Goal: Task Accomplishment & Management: Use online tool/utility

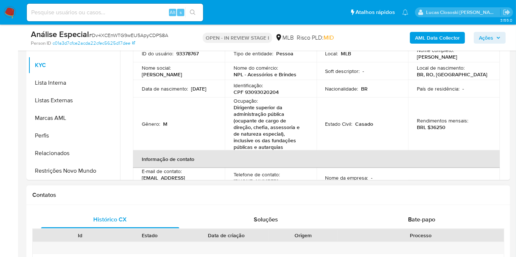
scroll to position [163, 0]
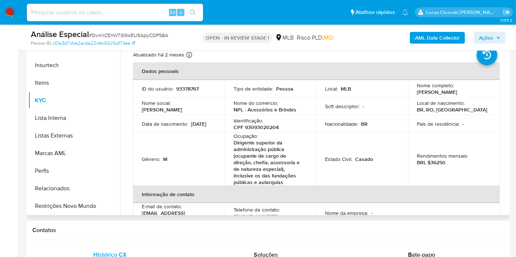
click at [271, 131] on p "CPF 93093020204" at bounding box center [255, 127] width 45 height 7
copy p "93093020204"
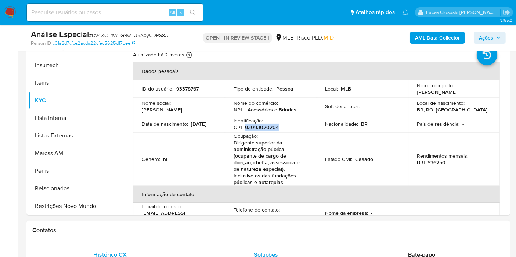
copy p "93093020204"
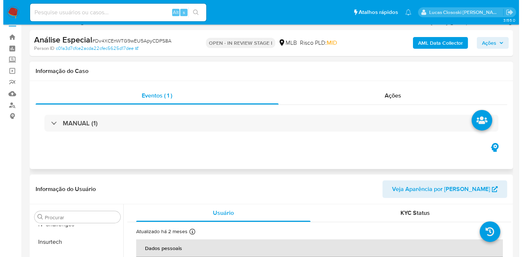
scroll to position [0, 0]
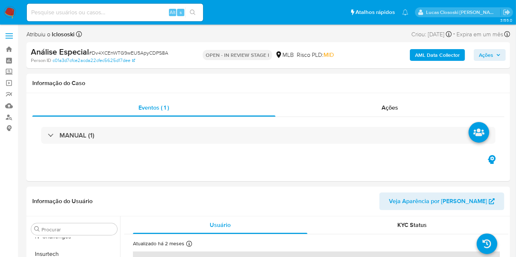
click at [420, 58] on b "AML Data Collector" at bounding box center [437, 55] width 45 height 12
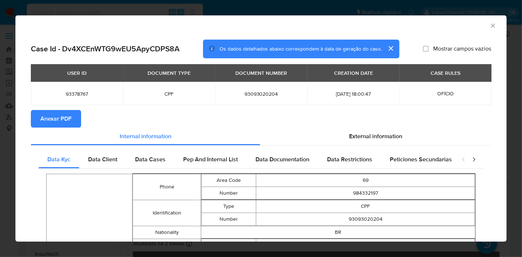
click at [77, 118] on button "Anexar PDF" at bounding box center [56, 119] width 50 height 18
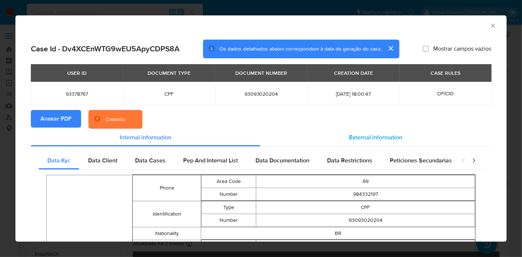
click at [371, 132] on div "External information" at bounding box center [375, 138] width 231 height 18
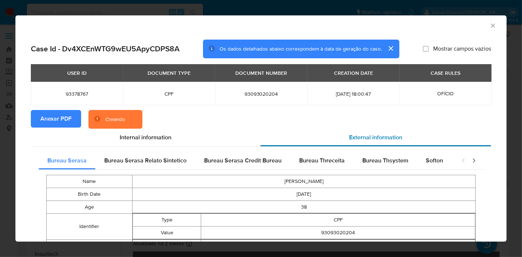
click at [369, 138] on span "External information" at bounding box center [375, 137] width 53 height 8
click at [420, 158] on div "Softon" at bounding box center [434, 161] width 35 height 18
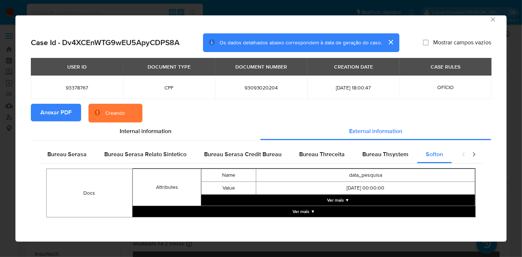
scroll to position [7, 0]
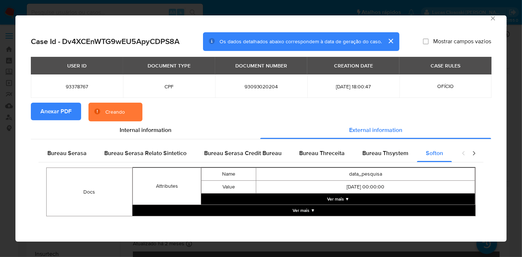
click at [338, 197] on button "Ver mais ▼" at bounding box center [338, 199] width 274 height 11
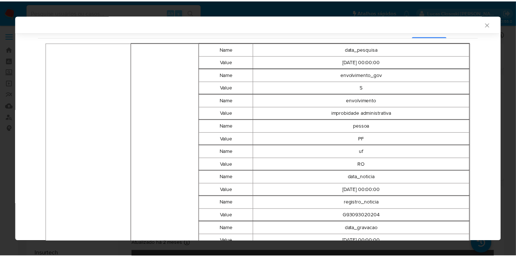
scroll to position [86, 0]
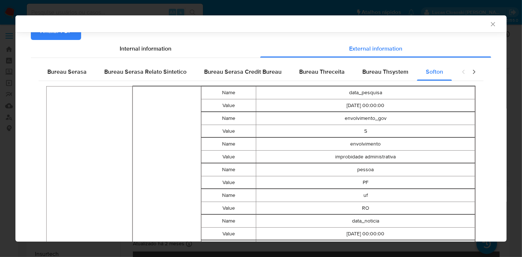
click at [482, 25] on div "AML Data Collector" at bounding box center [255, 24] width 469 height 7
click at [489, 22] on icon "Fechar a janela" at bounding box center [492, 24] width 7 height 7
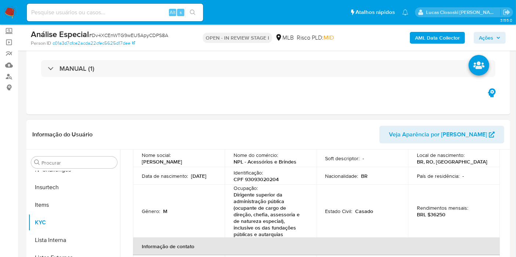
scroll to position [41, 0]
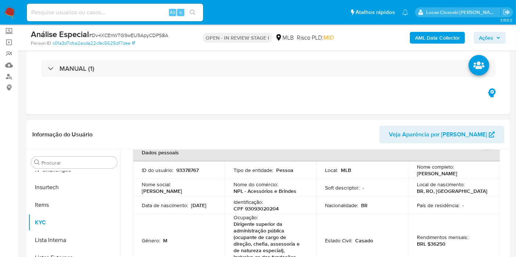
click at [267, 212] on p "CPF 93093020204" at bounding box center [255, 209] width 45 height 7
copy p "93093020204"
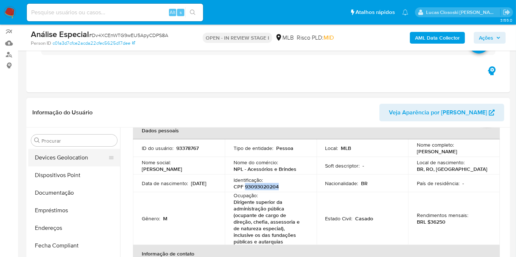
scroll to position [81, 0]
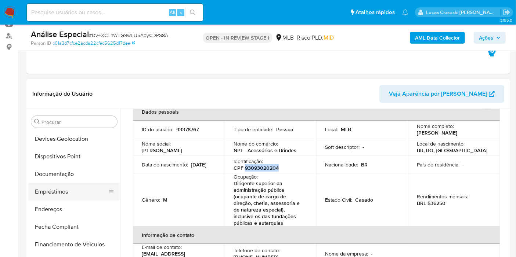
click at [73, 186] on button "Empréstimos" at bounding box center [71, 192] width 86 height 18
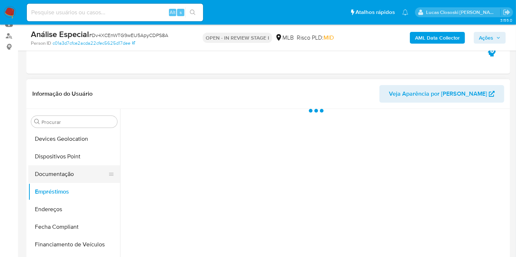
click at [72, 180] on button "Documentação" at bounding box center [71, 175] width 86 height 18
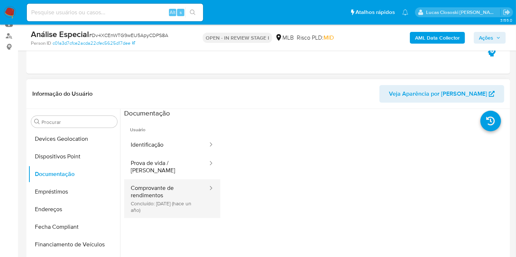
click at [152, 192] on button "Comprovante de rendimentos Concluído: 31/05/2024 (hace un año)" at bounding box center [166, 198] width 84 height 39
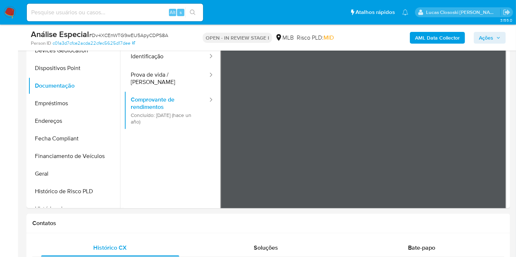
scroll to position [155, 0]
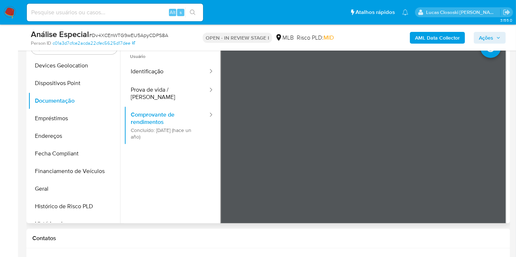
click at [507, 121] on div at bounding box center [314, 130] width 388 height 188
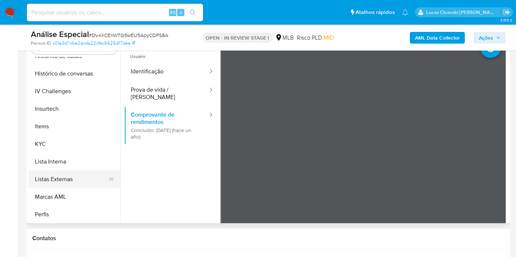
scroll to position [327, 0]
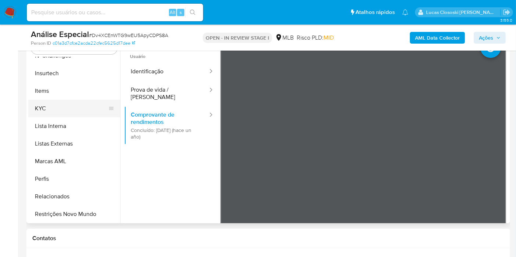
click at [51, 110] on button "KYC" at bounding box center [71, 109] width 86 height 18
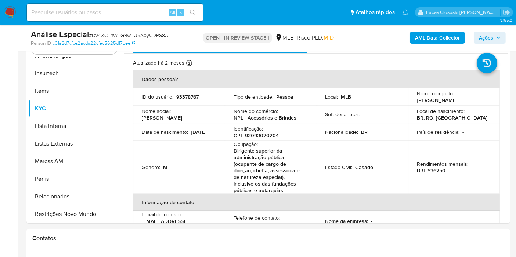
click at [130, 36] on span "# Dv4XCEnWTG9wEU5ApyCDPS8A" at bounding box center [128, 35] width 79 height 7
copy span "Dv4XCEnWTG9wEU5ApyCDPS8A"
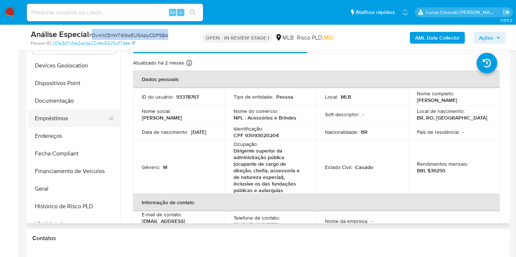
scroll to position [0, 0]
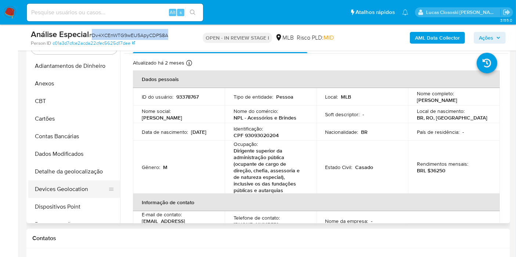
click at [84, 188] on button "Devices Geolocation" at bounding box center [71, 190] width 86 height 18
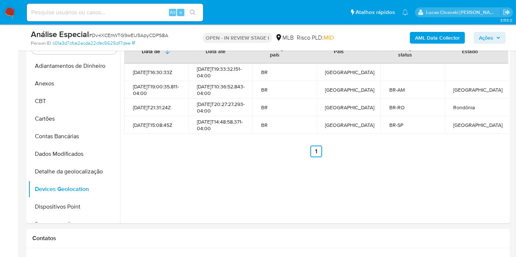
scroll to position [149, 0]
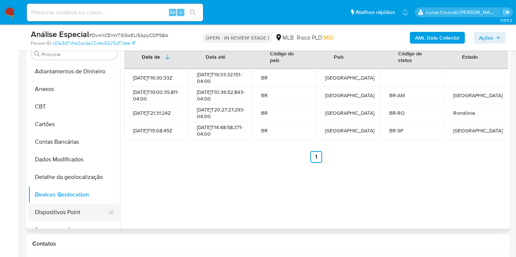
click at [64, 205] on button "Dispositivos Point" at bounding box center [71, 213] width 86 height 18
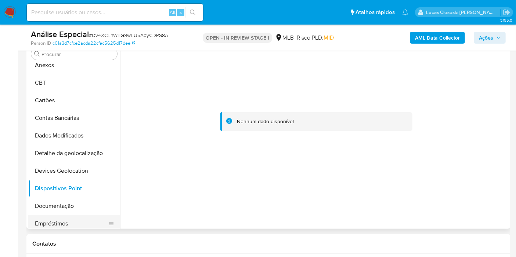
scroll to position [41, 0]
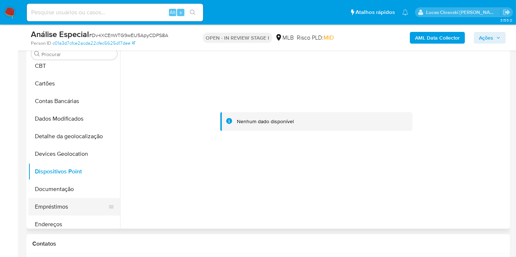
click at [54, 199] on button "Empréstimos" at bounding box center [71, 207] width 86 height 18
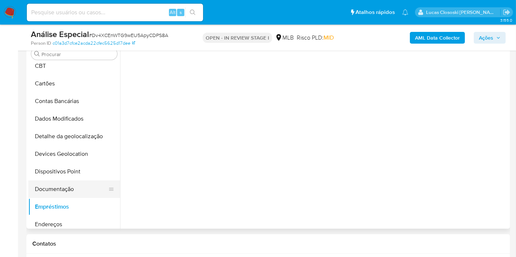
click at [54, 187] on button "Documentação" at bounding box center [71, 190] width 86 height 18
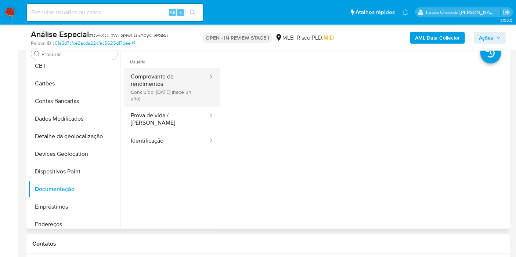
click at [138, 83] on button "Comprovante de rendimentos Concluído: 31/05/2024 (hace un año)" at bounding box center [166, 87] width 84 height 39
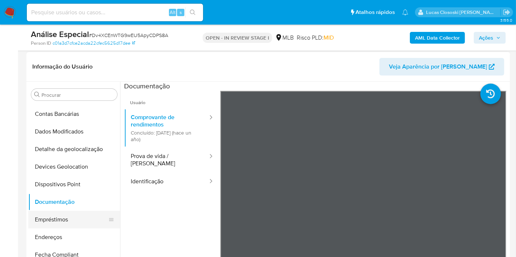
scroll to position [81, 0]
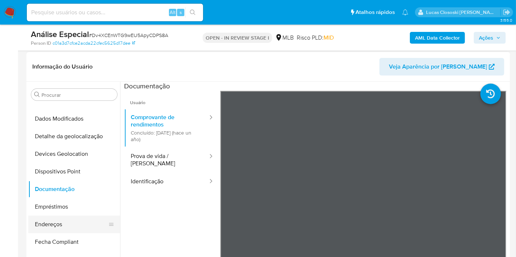
click at [49, 217] on button "Endereços" at bounding box center [71, 225] width 86 height 18
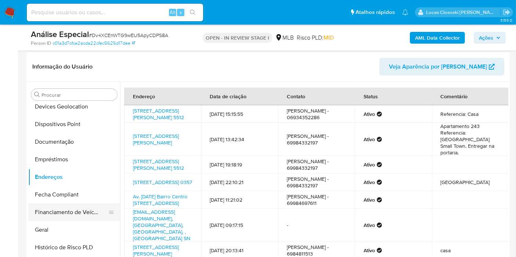
scroll to position [163, 0]
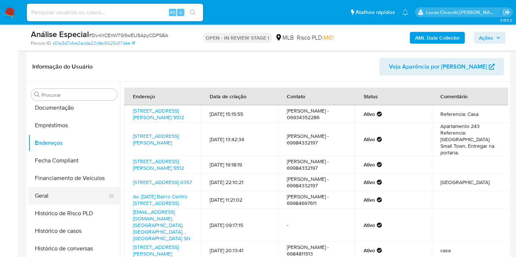
click at [58, 190] on button "Geral" at bounding box center [71, 196] width 86 height 18
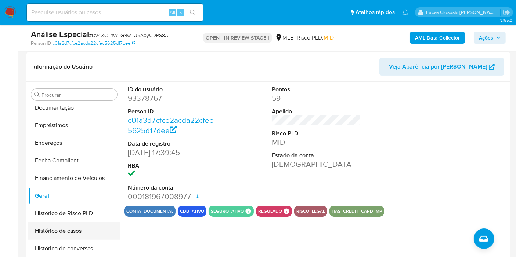
click at [74, 232] on button "Histórico de casos" at bounding box center [71, 231] width 86 height 18
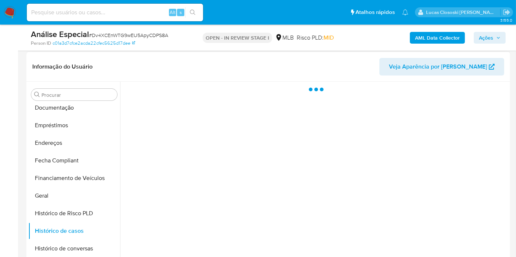
scroll to position [285, 0]
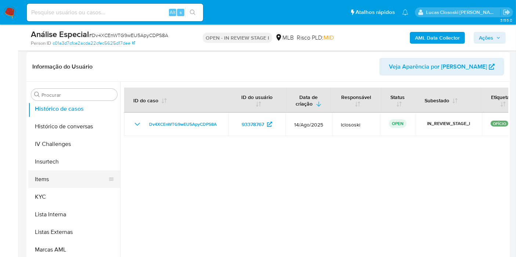
drag, startPoint x: 65, startPoint y: 192, endPoint x: 87, endPoint y: 178, distance: 25.8
click at [65, 192] on button "KYC" at bounding box center [74, 197] width 92 height 18
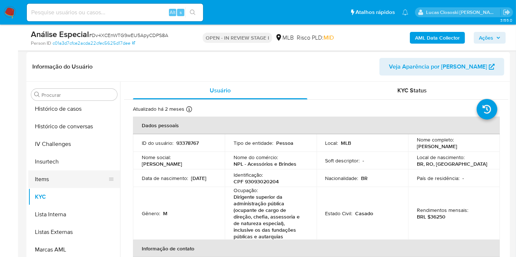
scroll to position [204, 0]
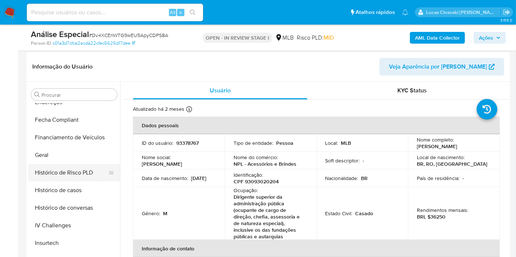
click at [46, 164] on button "Histórico de Risco PLD" at bounding box center [71, 173] width 86 height 18
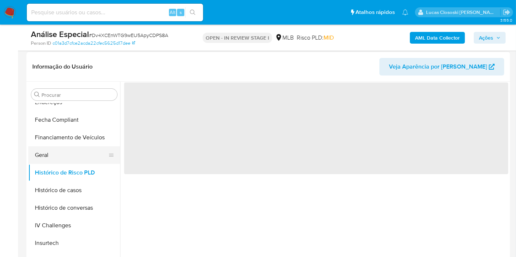
click at [46, 159] on button "Geral" at bounding box center [71, 155] width 86 height 18
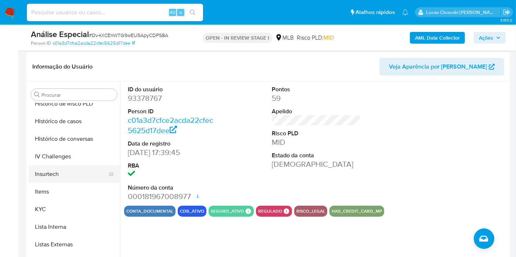
scroll to position [326, 0]
click at [57, 176] on button "Lista Interna" at bounding box center [71, 174] width 86 height 18
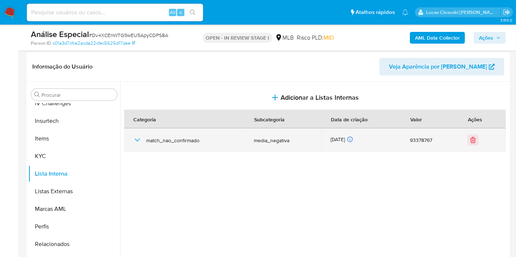
click at [140, 142] on icon "button" at bounding box center [137, 140] width 9 height 9
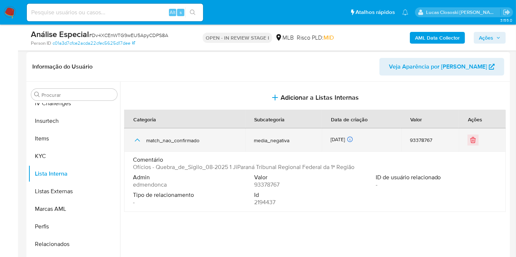
click at [140, 142] on icon "button" at bounding box center [137, 140] width 9 height 9
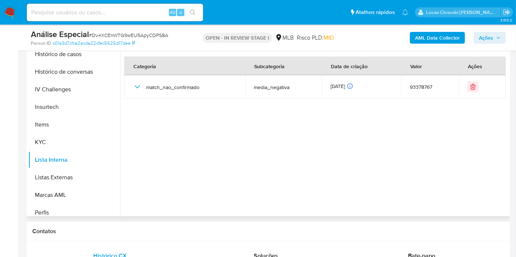
scroll to position [149, 0]
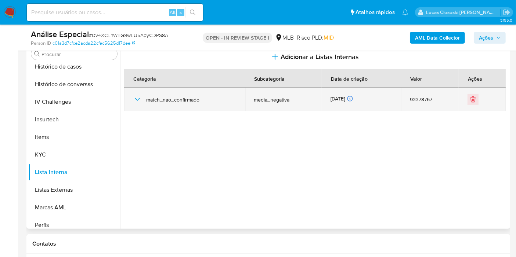
click at [140, 90] on div "match_nao_confirmado" at bounding box center [185, 99] width 104 height 23
click at [135, 95] on icon "button" at bounding box center [137, 99] width 9 height 9
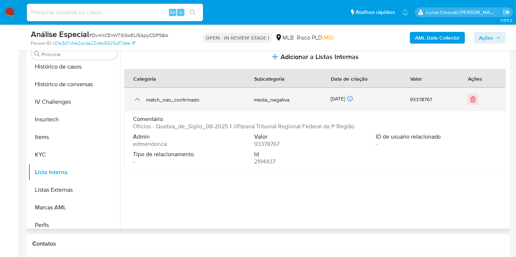
click at [135, 95] on icon "button" at bounding box center [137, 99] width 9 height 9
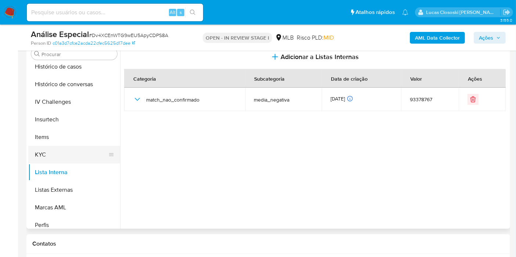
click at [59, 157] on button "KYC" at bounding box center [71, 155] width 86 height 18
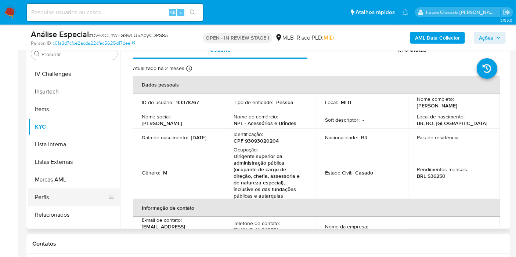
scroll to position [327, 0]
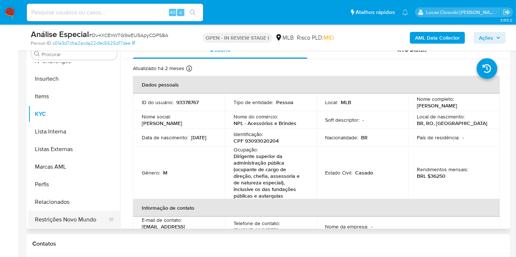
click at [69, 222] on button "Restrições Novo Mundo" at bounding box center [71, 220] width 86 height 18
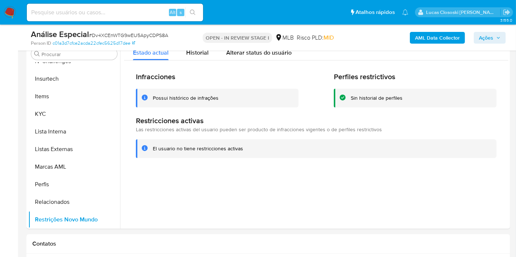
click at [115, 35] on span "# Dv4XCEnWTG9wEU5ApyCDPS8A" at bounding box center [128, 35] width 79 height 7
copy span "Dv4XCEnWTG9wEU5ApyCDPS8A"
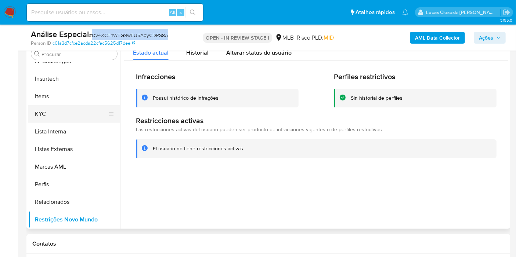
click at [47, 110] on button "KYC" at bounding box center [71, 114] width 86 height 18
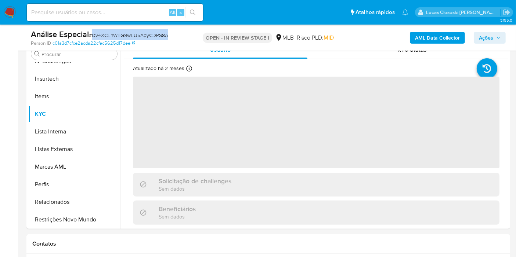
click at [174, 37] on div "Análise Especial # Dv4XCEnWTG9wEU5ApyCDPS8A" at bounding box center [109, 34] width 156 height 11
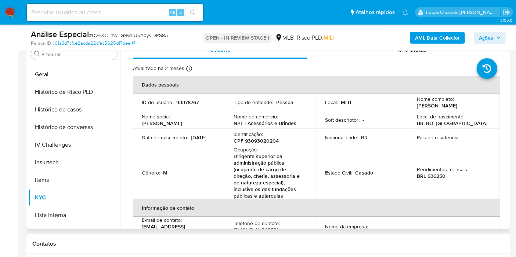
scroll to position [164, 0]
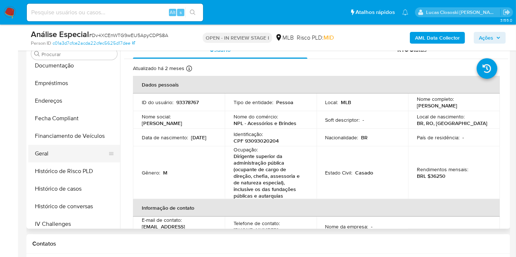
click at [59, 152] on button "Geral" at bounding box center [71, 154] width 86 height 18
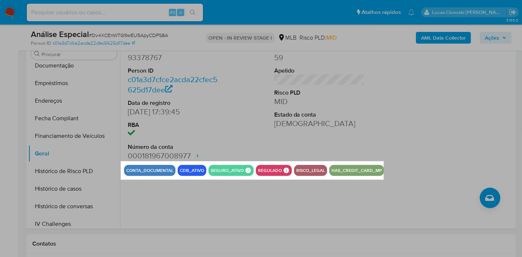
drag, startPoint x: 120, startPoint y: 162, endPoint x: 384, endPoint y: 180, distance: 263.8
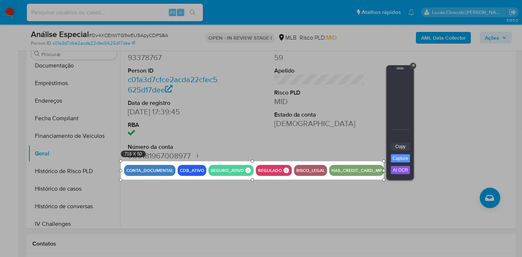
click at [397, 144] on link "Copy" at bounding box center [400, 147] width 19 height 8
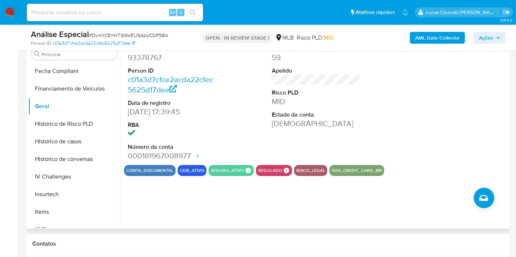
scroll to position [287, 0]
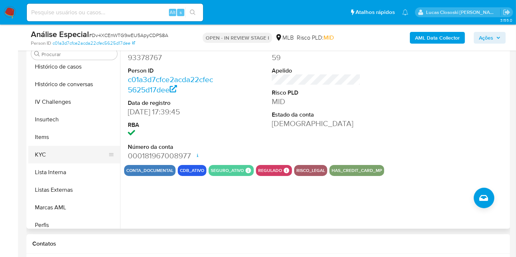
click at [47, 151] on button "KYC" at bounding box center [71, 155] width 86 height 18
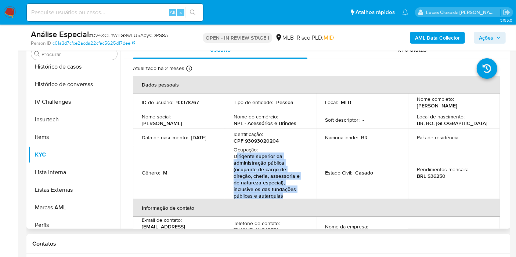
drag, startPoint x: 288, startPoint y: 200, endPoint x: 255, endPoint y: 94, distance: 111.0
click at [235, 161] on p "Dirigente superior da administração pública (ocupante de cargo de direção, chef…" at bounding box center [268, 176] width 71 height 46
copy p "irigente superior da administração pública (ocupante de cargo de direção, chefi…"
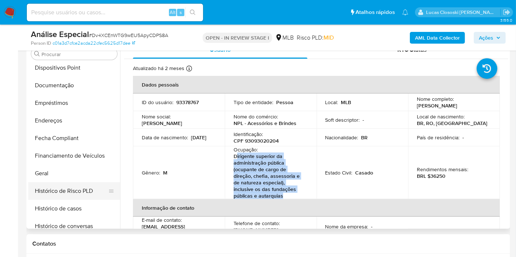
scroll to position [124, 0]
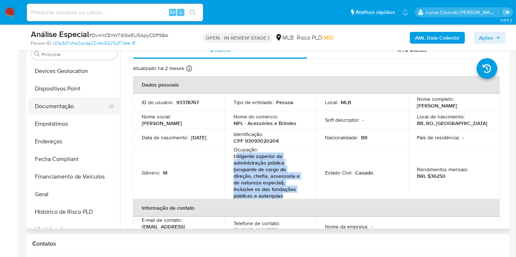
click at [65, 102] on button "Documentação" at bounding box center [71, 107] width 86 height 18
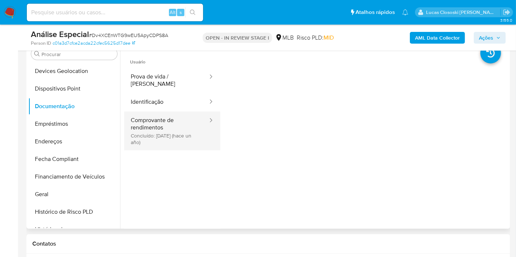
click at [181, 123] on button "Comprovante de rendimentos Concluído: 31/05/2024 (hace un año)" at bounding box center [166, 131] width 84 height 39
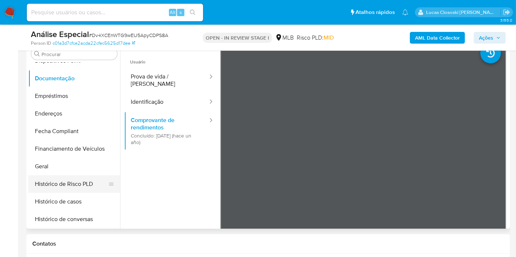
scroll to position [164, 0]
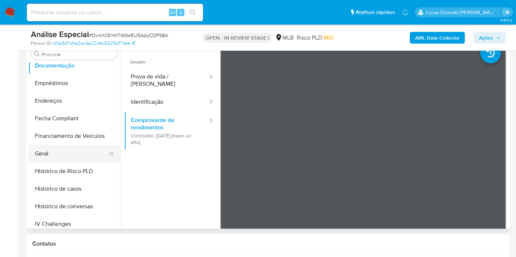
click at [42, 149] on button "Geral" at bounding box center [71, 154] width 86 height 18
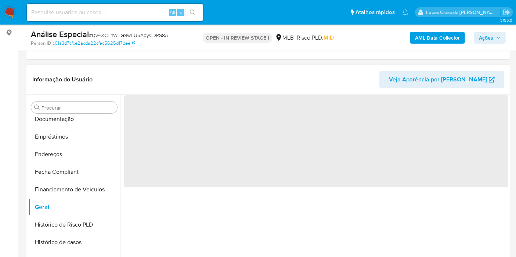
scroll to position [109, 0]
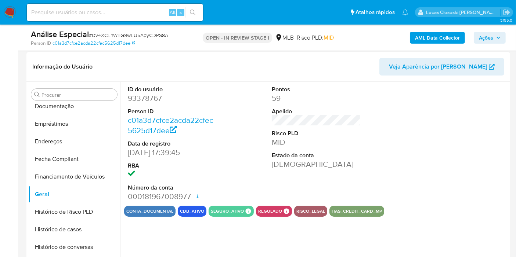
click at [157, 101] on dd "93378767" at bounding box center [172, 98] width 89 height 10
copy dd "93378767"
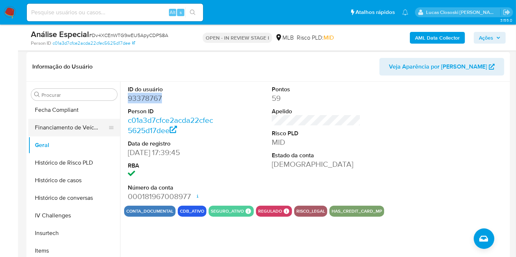
scroll to position [287, 0]
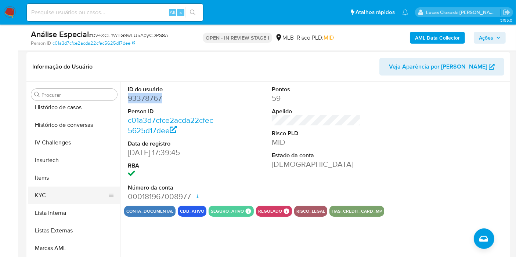
click at [63, 194] on button "KYC" at bounding box center [71, 196] width 86 height 18
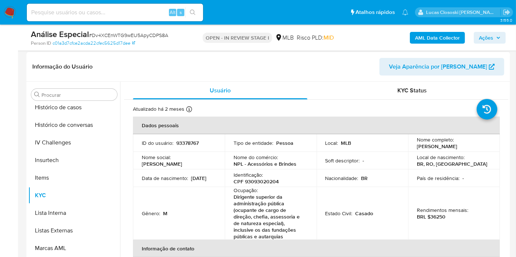
click at [195, 139] on td "ID do usuário : 93378767" at bounding box center [179, 143] width 92 height 18
click at [194, 142] on p "93378767" at bounding box center [187, 143] width 22 height 7
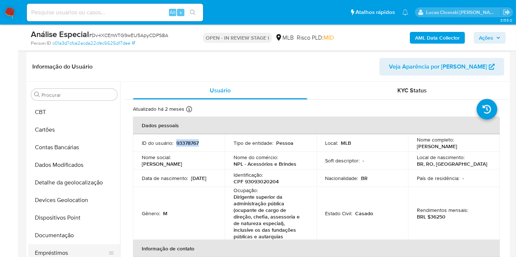
scroll to position [81, 0]
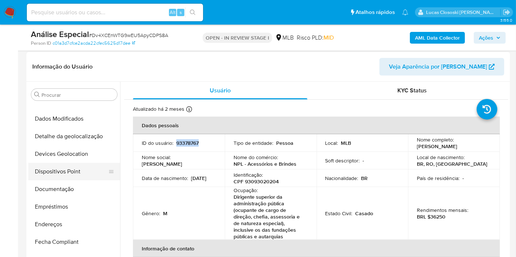
click at [54, 177] on button "Dispositivos Point" at bounding box center [71, 172] width 86 height 18
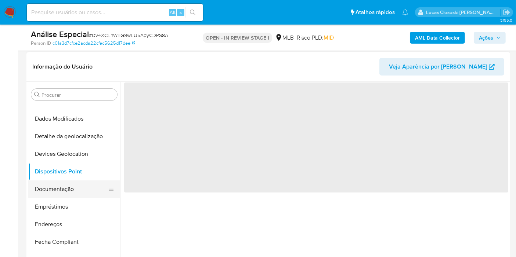
click at [52, 183] on button "Documentação" at bounding box center [71, 190] width 86 height 18
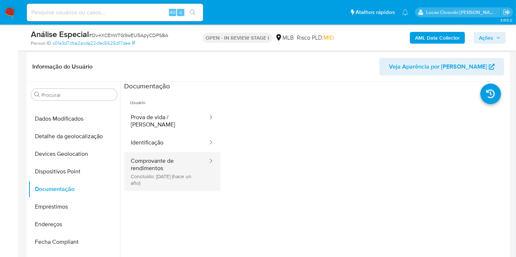
click at [159, 167] on button "Comprovante de rendimentos Concluído: 31/05/2024 (hace un año)" at bounding box center [166, 171] width 84 height 39
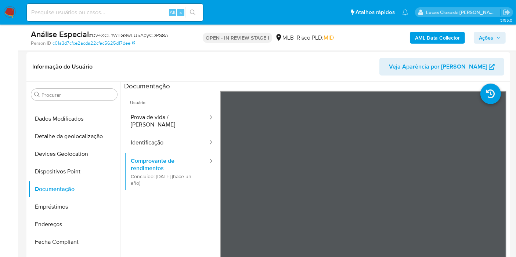
click at [488, 40] on span "Ações" at bounding box center [486, 38] width 14 height 12
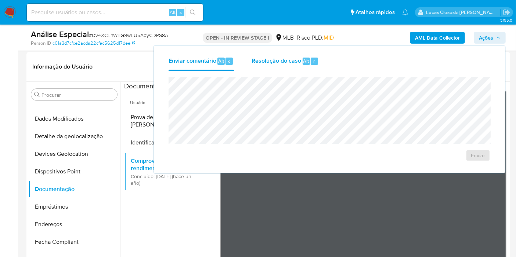
click at [319, 58] on button "Resolução do caso Alt r" at bounding box center [285, 61] width 85 height 19
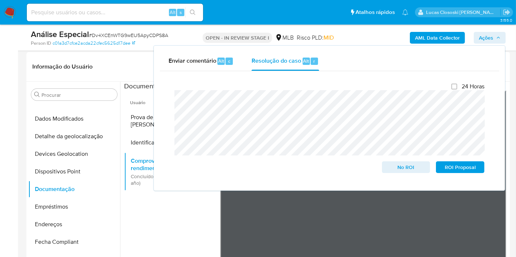
click at [489, 40] on span "Ações" at bounding box center [486, 38] width 14 height 12
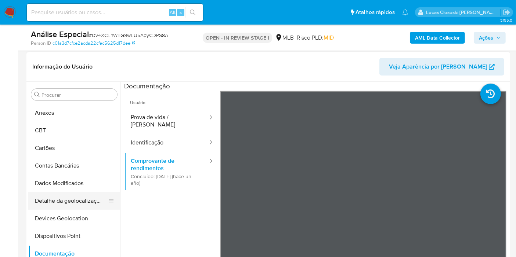
scroll to position [0, 0]
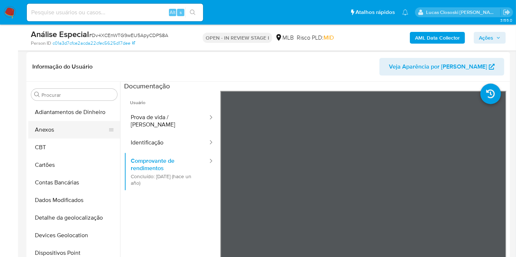
click at [48, 129] on button "Anexos" at bounding box center [71, 130] width 86 height 18
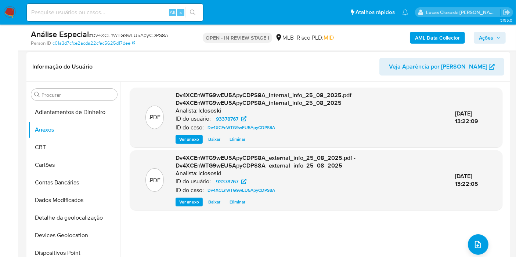
click at [487, 239] on div ".PDF Dv4XCEnWTG9wEU5ApyCDPS8A_internal_info_25_08_2025.pdf - Dv4XCEnWTG9wEU5Apy…" at bounding box center [316, 176] width 372 height 176
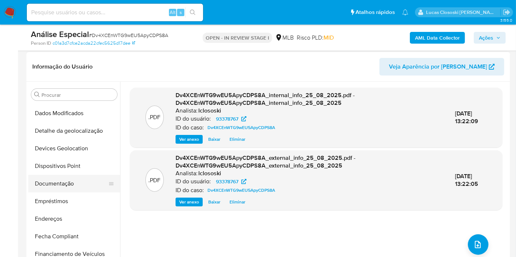
scroll to position [163, 0]
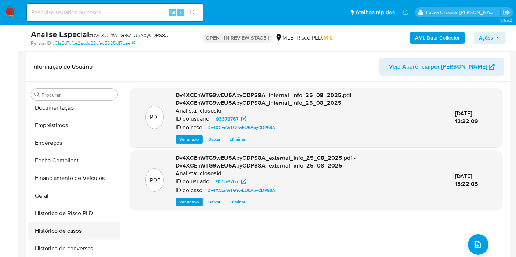
click at [77, 230] on button "Histórico de casos" at bounding box center [71, 231] width 86 height 18
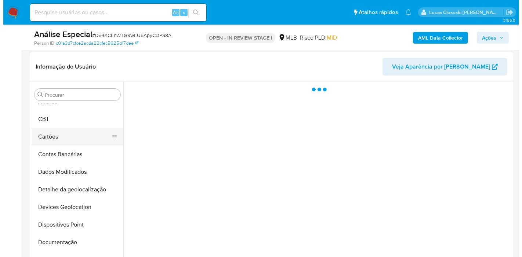
scroll to position [0, 0]
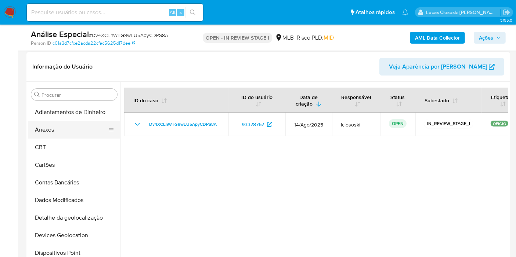
click at [54, 135] on button "Anexos" at bounding box center [71, 130] width 86 height 18
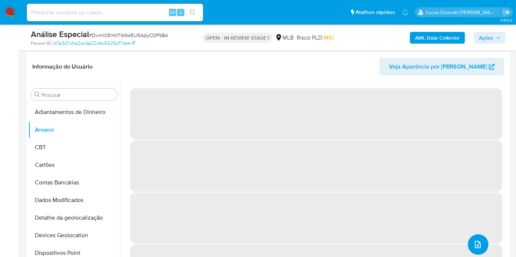
click at [475, 241] on icon "upload-file" at bounding box center [477, 244] width 9 height 9
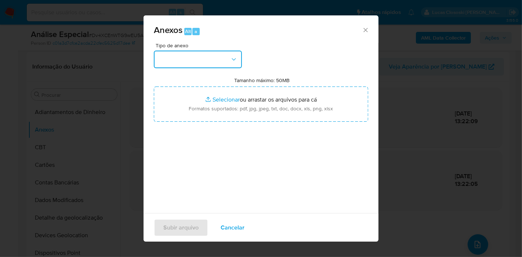
click at [221, 60] on button "button" at bounding box center [198, 60] width 88 height 18
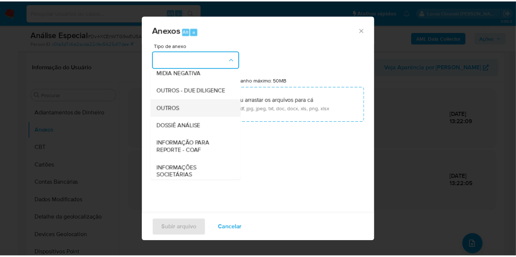
scroll to position [113, 0]
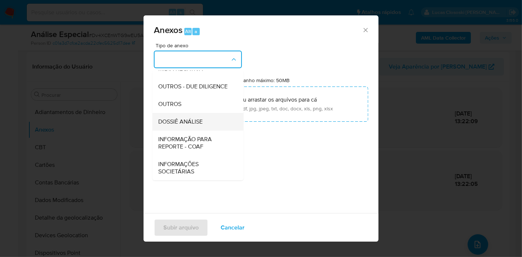
click at [199, 120] on span "DOSSIÊ ANÁLISE" at bounding box center [180, 121] width 44 height 7
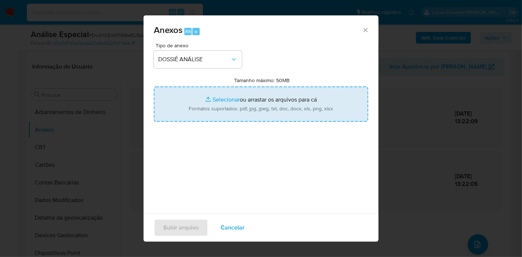
click at [203, 106] on input "Tamanho máximo: 50MB Selecionar arquivos" at bounding box center [261, 104] width 214 height 35
type input "C:\fakepath\SAR - XXXX - CPF 93093020204 - PAULO JESSE DOS SANTOS TAVEIRA.pdf"
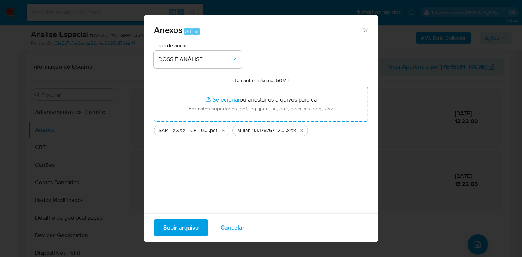
click at [196, 230] on span "Subir arquivo" at bounding box center [180, 228] width 35 height 16
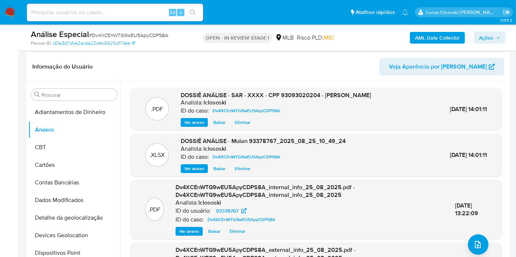
click at [345, 224] on div "ID do caso: Dv4XCEnWTG9wEU5ApyCDPS8A" at bounding box center [309, 219] width 268 height 9
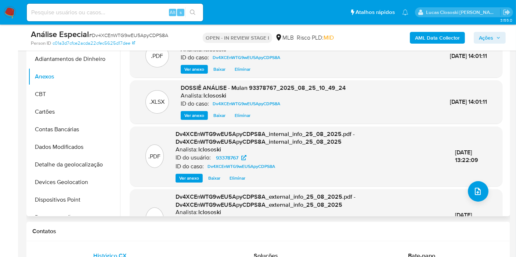
scroll to position [149, 0]
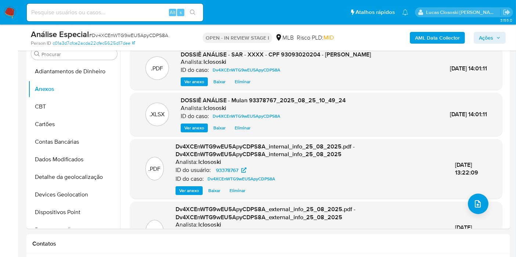
click at [480, 37] on span "Ações" at bounding box center [486, 38] width 14 height 12
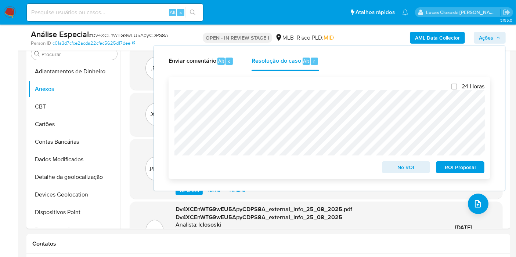
click at [465, 166] on span "ROI Proposal" at bounding box center [460, 167] width 38 height 10
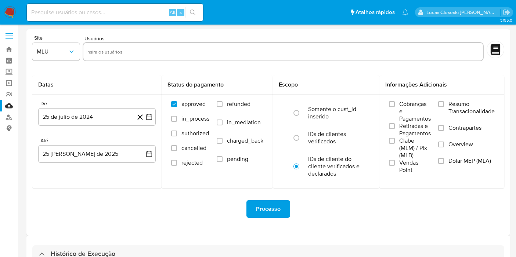
select select "10"
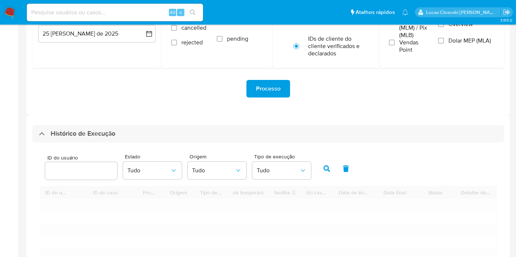
scroll to position [183, 0]
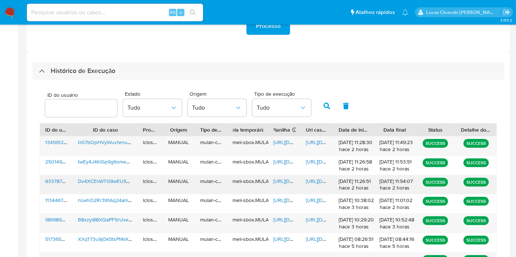
click at [283, 182] on span "https://docs.google.com/spreadsheets/d/14ZG2dyIbRKLXHFCQJhREFrlI42dudIzmzBVPfNP…" at bounding box center [298, 181] width 51 height 7
click at [321, 185] on div "https://docs.google.com/document/d/1bt3ehDElsF4hNJKr38KD1ZuUWmpk8clGlJH4vjiCDyk…" at bounding box center [317, 184] width 33 height 19
click at [321, 182] on span "https://docs.google.com/document/d/1bt3ehDElsF4hNJKr38KD1ZuUWmpk8clGlJH4vjiCDyk…" at bounding box center [331, 181] width 51 height 7
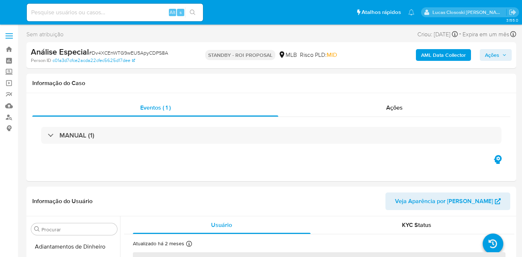
select select "10"
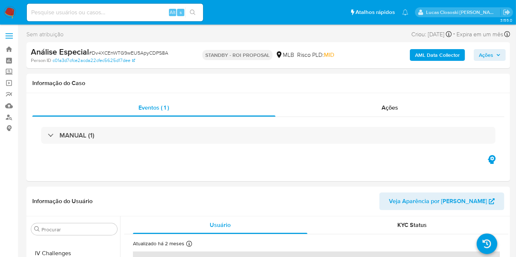
scroll to position [327, 0]
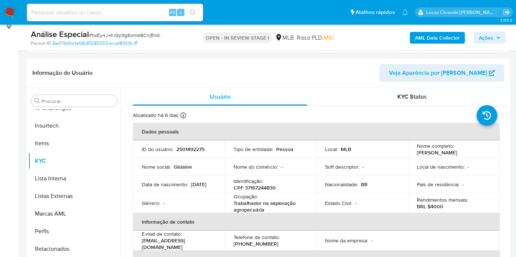
scroll to position [163, 0]
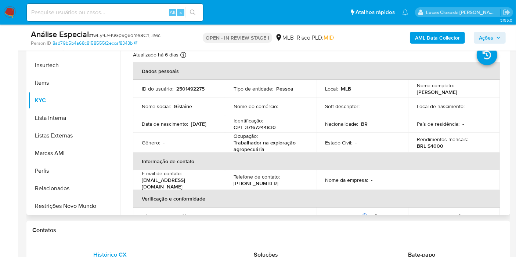
click at [270, 127] on p "CPF 37167244830" at bounding box center [254, 127] width 42 height 7
copy p "37167244830"
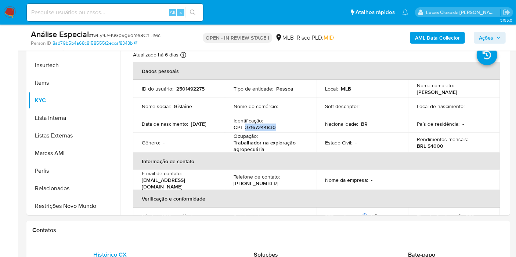
copy p "37167244830"
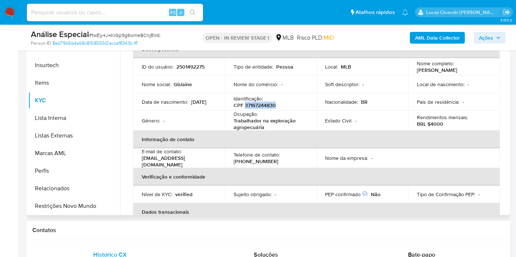
scroll to position [0, 0]
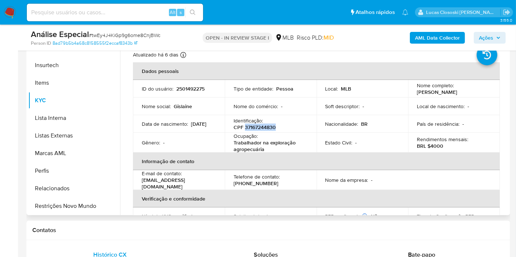
copy p "37167244830"
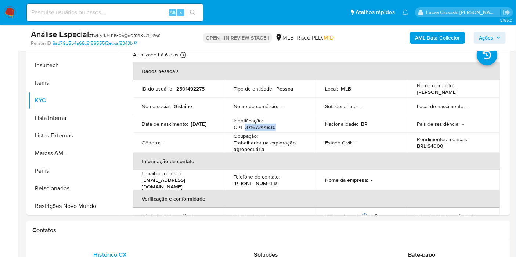
copy p "37167244830"
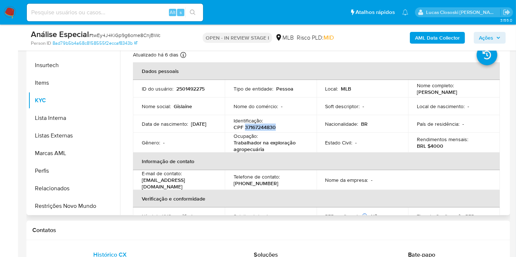
scroll to position [41, 0]
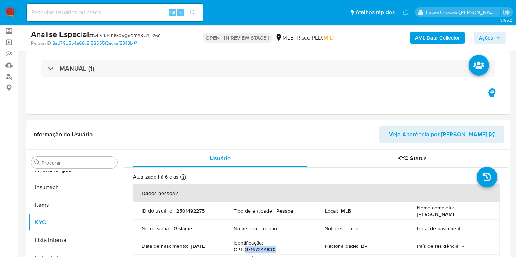
click at [411, 34] on button "AML Data Collector" at bounding box center [437, 38] width 55 height 12
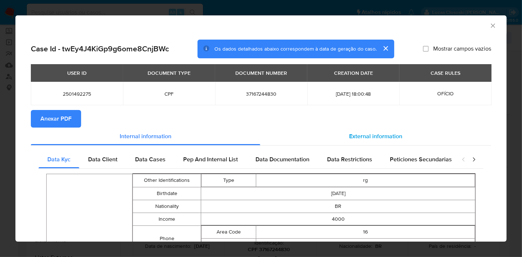
click at [392, 128] on div "External information" at bounding box center [375, 137] width 231 height 18
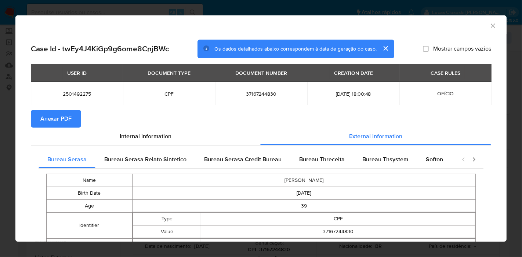
click at [48, 127] on span "Anexar PDF" at bounding box center [55, 119] width 31 height 16
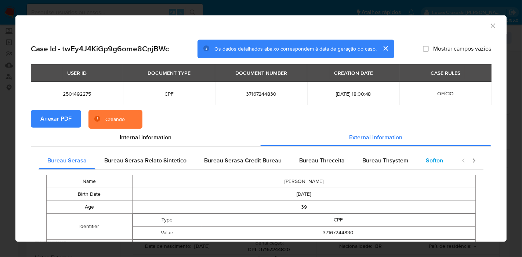
click at [417, 155] on div "Softon" at bounding box center [434, 161] width 35 height 18
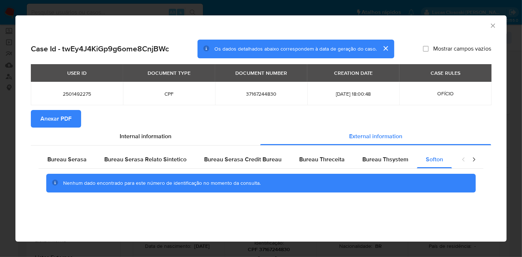
click at [488, 20] on div "AML Data Collector" at bounding box center [260, 24] width 491 height 18
click at [489, 22] on icon "Fechar a janela" at bounding box center [492, 25] width 7 height 7
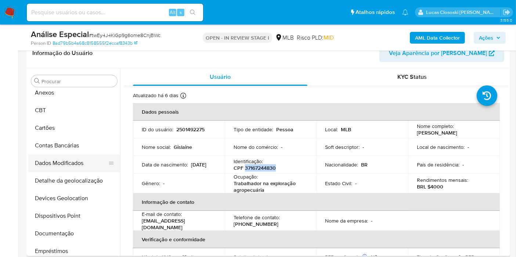
scroll to position [0, 0]
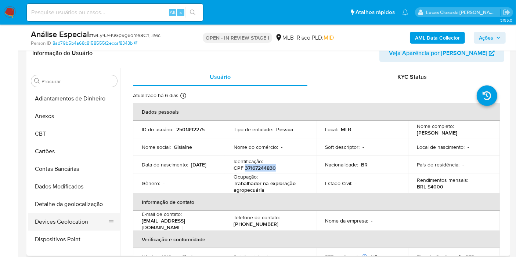
click at [62, 215] on button "Devices Geolocation" at bounding box center [71, 222] width 86 height 18
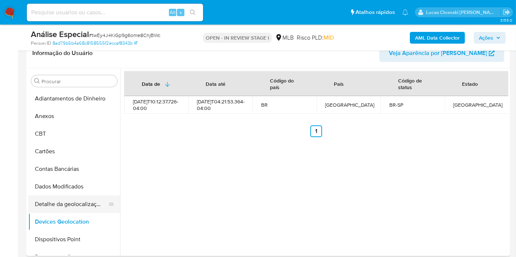
scroll to position [41, 0]
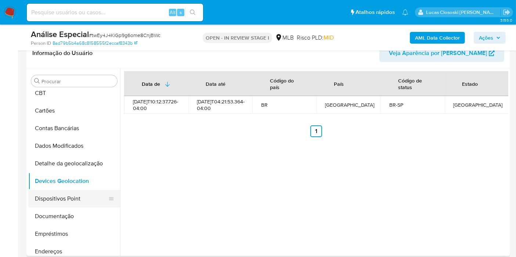
click at [61, 195] on button "Dispositivos Point" at bounding box center [71, 199] width 86 height 18
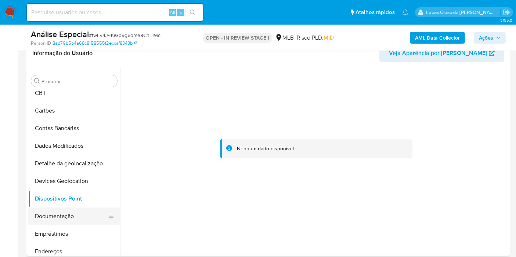
click at [77, 210] on button "Documentação" at bounding box center [71, 217] width 86 height 18
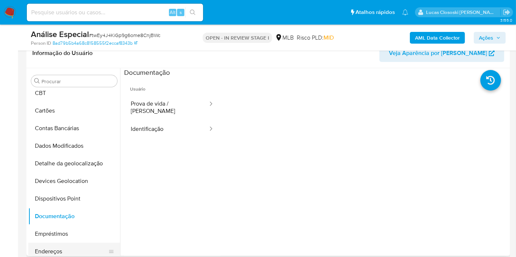
click at [61, 248] on button "Endereços" at bounding box center [71, 252] width 86 height 18
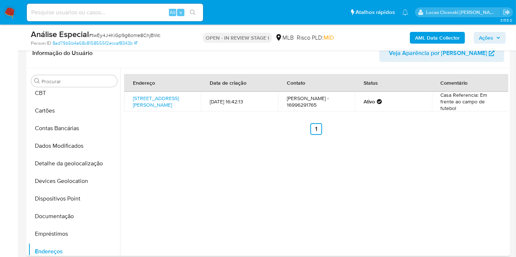
click at [257, 55] on header "Informação do Usuário Veja Aparência por Pessoa" at bounding box center [268, 53] width 472 height 18
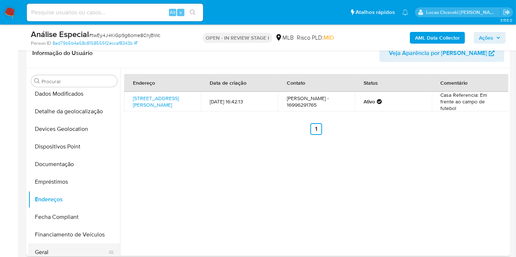
scroll to position [122, 0]
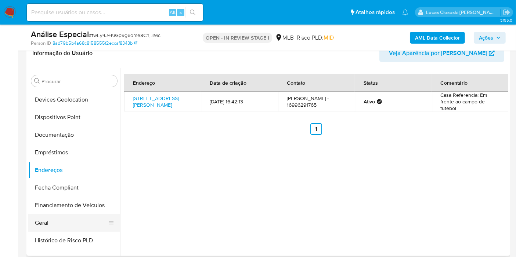
click at [64, 222] on button "Geral" at bounding box center [71, 223] width 86 height 18
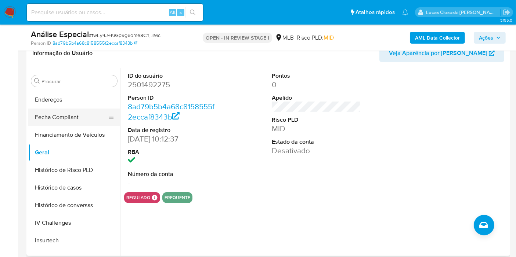
scroll to position [244, 0]
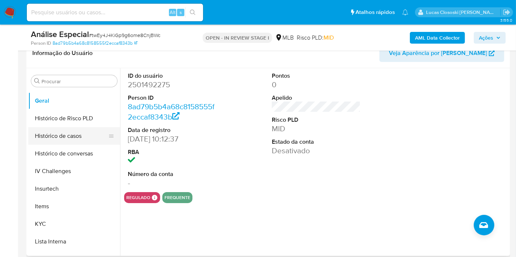
click at [77, 138] on button "Histórico de casos" at bounding box center [71, 136] width 86 height 18
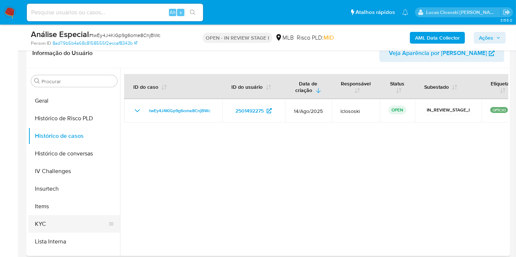
click at [55, 218] on button "KYC" at bounding box center [71, 224] width 86 height 18
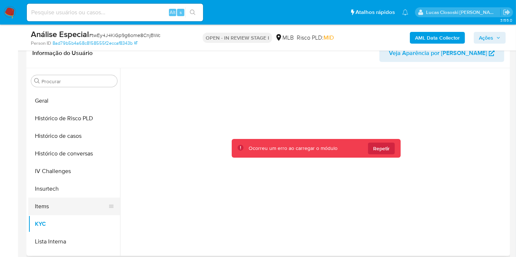
click at [87, 203] on button "Items" at bounding box center [71, 207] width 86 height 18
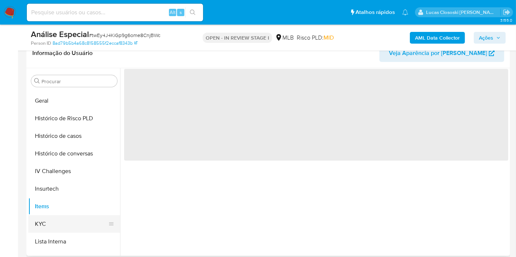
click at [65, 224] on button "KYC" at bounding box center [71, 224] width 86 height 18
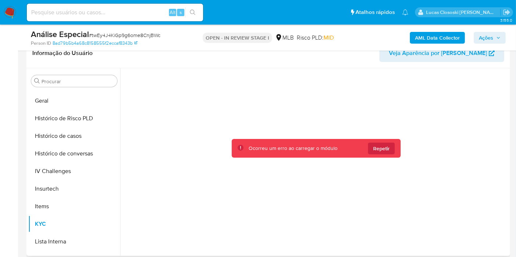
click at [393, 155] on div "Ocorreu um erro ao carregar o módulo Repetir" at bounding box center [316, 148] width 169 height 19
click at [392, 153] on button "Repetir" at bounding box center [381, 149] width 27 height 12
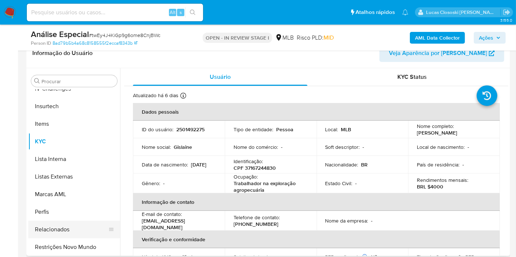
scroll to position [327, 0]
click at [68, 240] on button "Restrições Novo Mundo" at bounding box center [71, 247] width 86 height 18
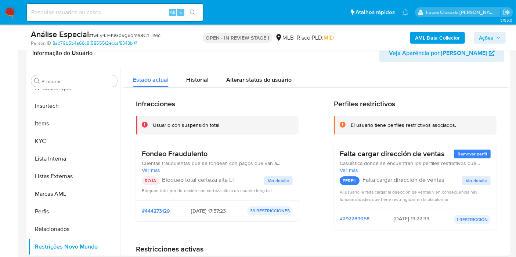
click at [236, 227] on div "Infracciones Usuario con suspensión total Fondeo Fraudulento Cuentas fraudulent…" at bounding box center [217, 167] width 163 height 137
click at [155, 32] on span "# twEy4J4KiGp9g6ome8CnjBWc" at bounding box center [125, 35] width 72 height 7
copy span "twEy4J4KiGp9g6ome8CnjBWc"
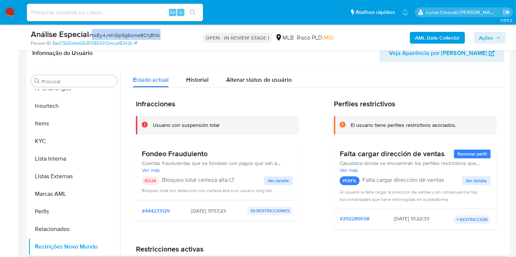
click at [272, 185] on span "Ver detalle" at bounding box center [278, 180] width 21 height 7
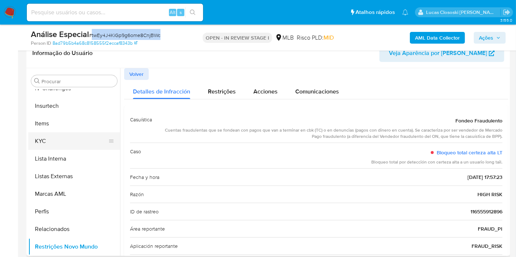
click at [61, 148] on button "KYC" at bounding box center [71, 142] width 86 height 18
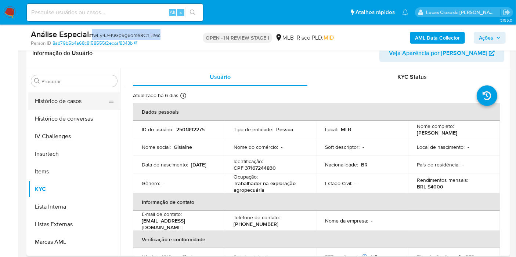
scroll to position [246, 0]
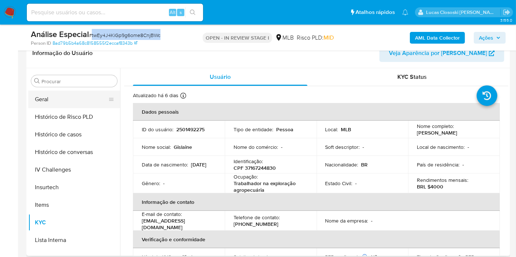
click at [64, 104] on button "Geral" at bounding box center [71, 100] width 86 height 18
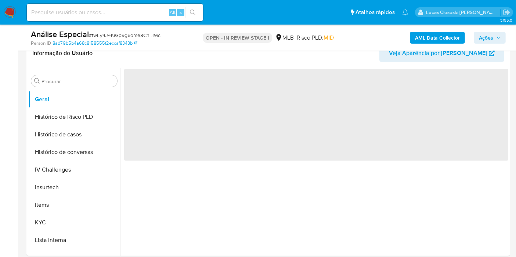
click at [135, 23] on nav "Pausado Ver notificaciones Alt s Atalhos rápidos Presiona las siguientes teclas…" at bounding box center [258, 12] width 516 height 25
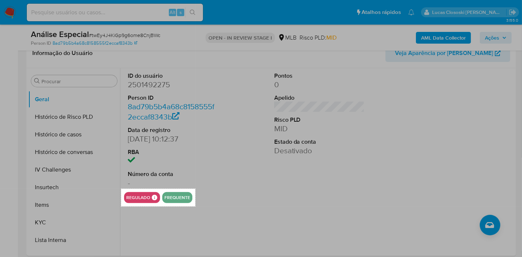
drag, startPoint x: 121, startPoint y: 189, endPoint x: 195, endPoint y: 207, distance: 76.2
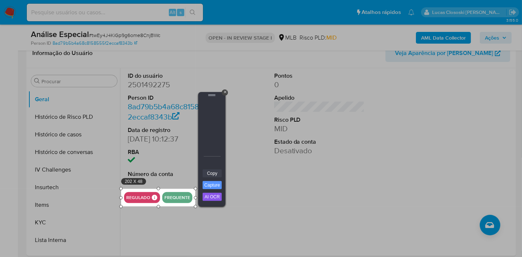
click at [215, 175] on link "Copy" at bounding box center [212, 174] width 19 height 8
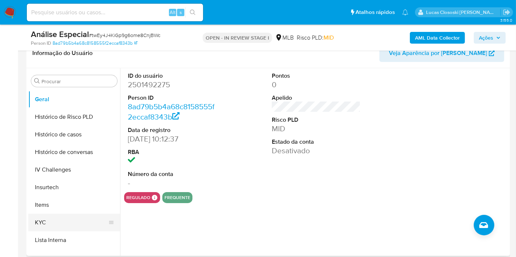
click at [57, 227] on button "KYC" at bounding box center [71, 223] width 86 height 18
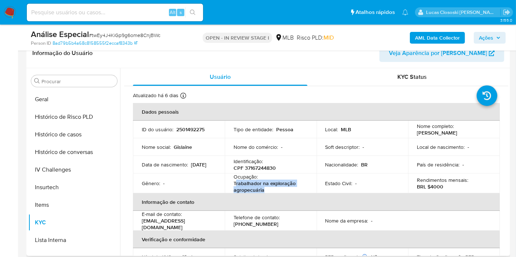
drag, startPoint x: 264, startPoint y: 192, endPoint x: 234, endPoint y: 184, distance: 31.4
click at [234, 184] on p "Trabalhador na exploração agropecuária" at bounding box center [268, 186] width 71 height 13
copy p "rabalhador na exploração agropecuária"
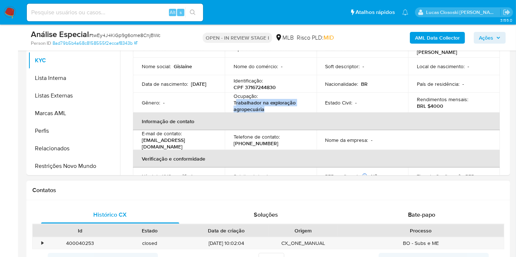
scroll to position [204, 0]
click at [77, 166] on button "Restrições Novo Mundo" at bounding box center [71, 166] width 86 height 18
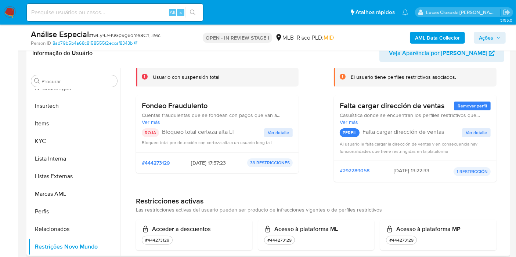
scroll to position [81, 0]
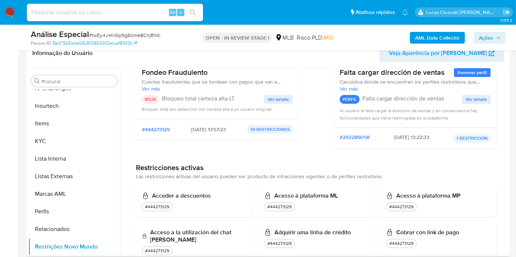
click at [228, 98] on p "Bloqueo total certeza alta LT" at bounding box center [213, 98] width 102 height 7
click at [487, 37] on span "Ações" at bounding box center [486, 38] width 14 height 12
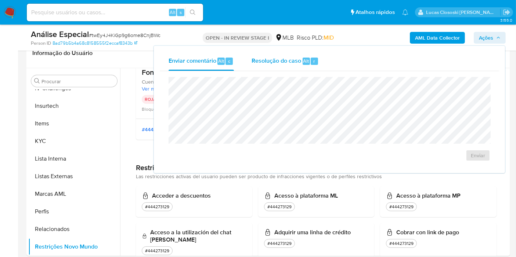
click at [258, 62] on span "Resolução do caso" at bounding box center [276, 61] width 50 height 8
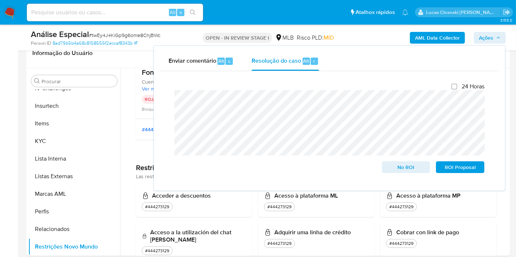
click at [481, 36] on span "Ações" at bounding box center [486, 38] width 14 height 12
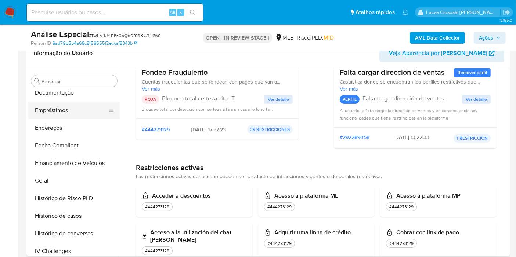
scroll to position [1, 0]
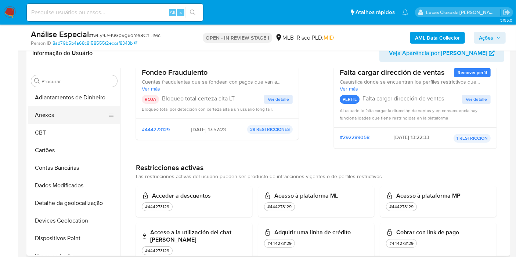
click at [54, 119] on button "Anexos" at bounding box center [71, 115] width 86 height 18
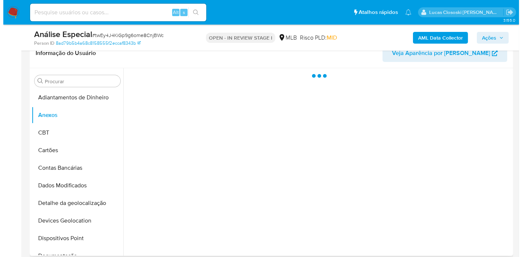
scroll to position [0, 0]
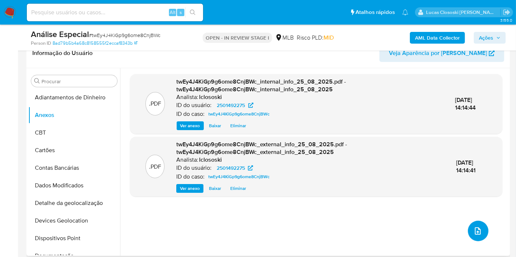
click at [477, 230] on icon "upload-file" at bounding box center [477, 231] width 9 height 9
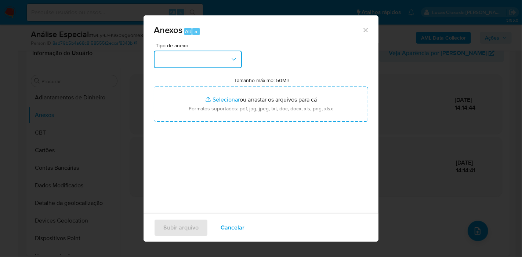
click at [222, 56] on button "button" at bounding box center [198, 60] width 88 height 18
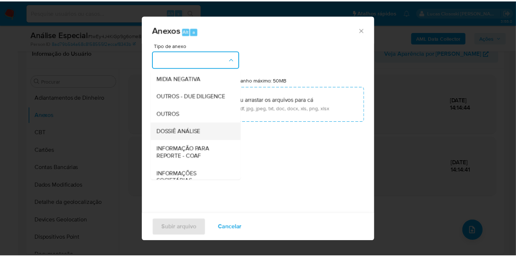
scroll to position [113, 0]
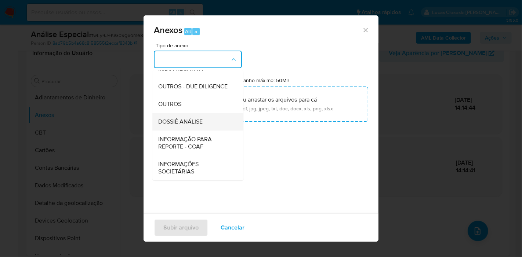
click at [197, 123] on span "DOSSIÊ ANÁLISE" at bounding box center [180, 121] width 44 height 7
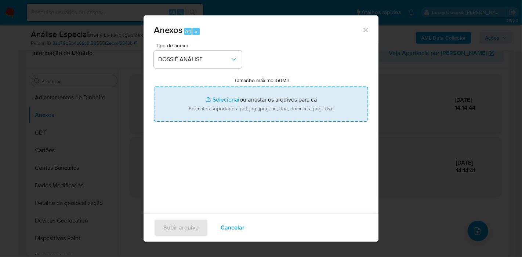
click at [203, 109] on input "Tamanho máximo: 50MB Selecionar arquivos" at bounding box center [261, 104] width 214 height 35
type input "C:\fakepath\SAR - XXXX - CPF 37167244830 - GISLAINE CRISTINA GUSMAO.pdf"
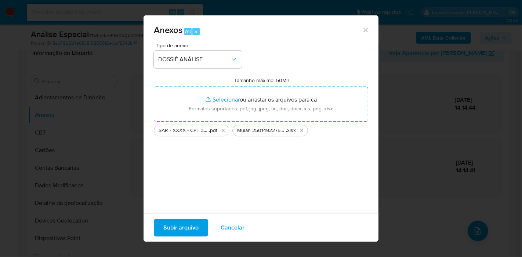
click at [171, 217] on div "Subir arquivo Cancelar" at bounding box center [261, 228] width 235 height 28
click at [171, 220] on span "Subir arquivo" at bounding box center [180, 228] width 35 height 16
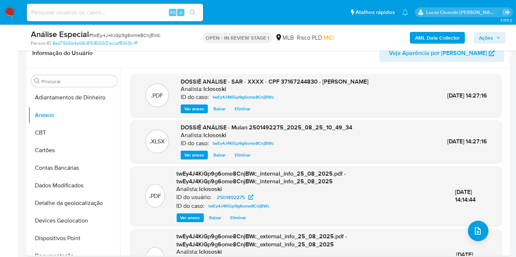
click at [491, 33] on span "Ações" at bounding box center [486, 38] width 14 height 12
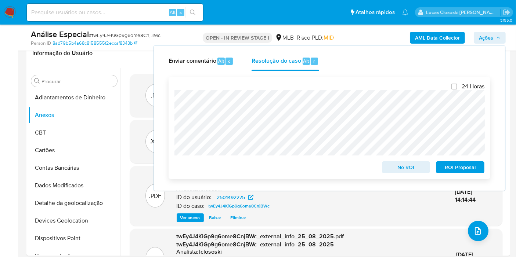
click at [457, 163] on span "ROI Proposal" at bounding box center [460, 167] width 38 height 10
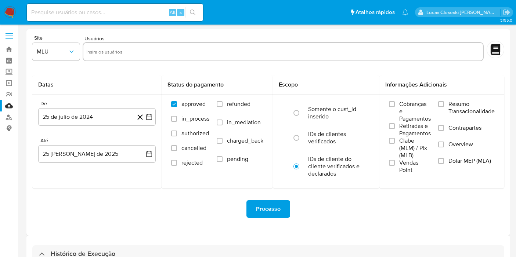
select select "10"
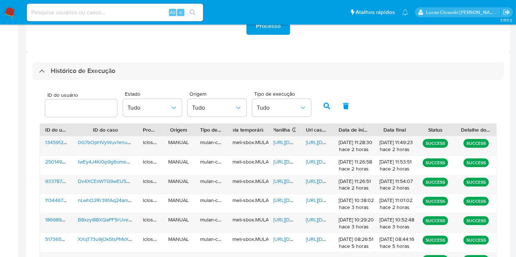
click at [276, 157] on div "https://docs.google.com/spreadsheets/d/1R5YzxJH831xHvewk3EvnUtjCh9FWh8k8JhyBdf5…" at bounding box center [284, 165] width 33 height 19
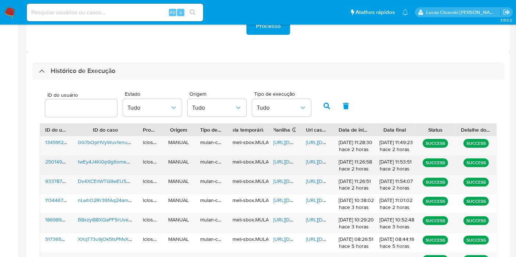
click at [284, 167] on div "https://docs.google.com/spreadsheets/d/1R5YzxJH831xHvewk3EvnUtjCh9FWh8k8JhyBdf5…" at bounding box center [284, 165] width 33 height 19
click at [284, 163] on span "https://docs.google.com/spreadsheets/d/1R5YzxJH831xHvewk3EvnUtjCh9FWh8k8JhyBdf5…" at bounding box center [298, 161] width 51 height 7
click at [319, 160] on span "https://docs.google.com/document/d/1XC-K1JTW-QEOFoeuzeHN15OZEGMl9WgxeH3UAuz4pM8…" at bounding box center [331, 161] width 51 height 7
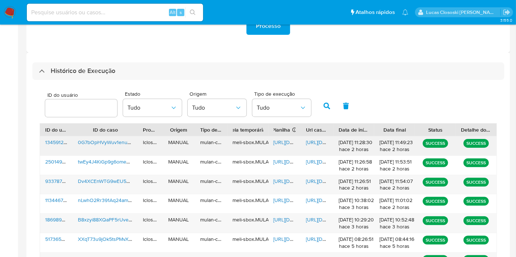
click at [284, 139] on span "https://docs.google.com/spreadsheets/d/1bWmqGMVebuYYO2Tt2snKyY-TDA-JJSnBmO0PUOE…" at bounding box center [298, 142] width 51 height 7
click at [313, 137] on div "https://docs.google.com/document/d/1cweVILg2qgEHIGdjssuPSZBz5PUgC-dWFp3VkzJuNbk…" at bounding box center [317, 146] width 33 height 19
click at [312, 141] on span "https://docs.google.com/document/d/1cweVILg2qgEHIGdjssuPSZBz5PUgC-dWFp3VkzJuNbk…" at bounding box center [331, 142] width 51 height 7
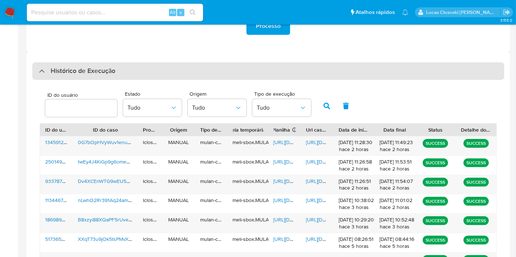
click at [137, 70] on div "Histórico de Execução" at bounding box center [268, 71] width 472 height 18
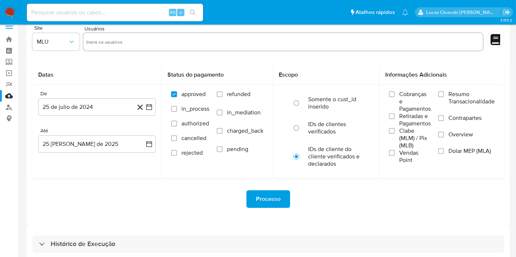
scroll to position [0, 0]
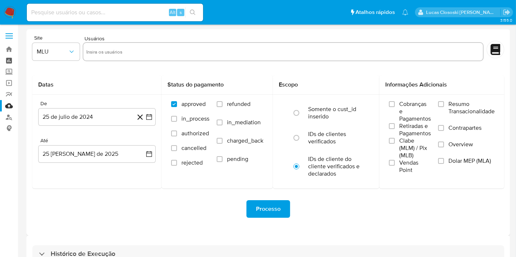
click at [8, 57] on link "Painel" at bounding box center [43, 60] width 87 height 11
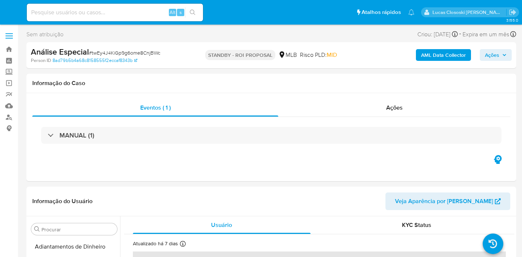
select select "10"
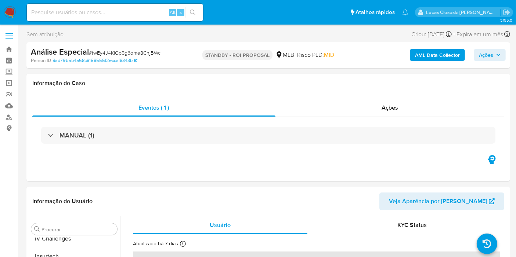
scroll to position [327, 0]
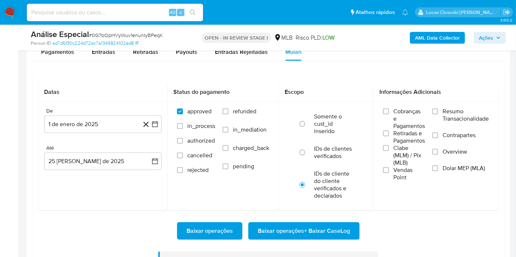
scroll to position [327, 0]
click at [118, 32] on span "# 0G7bOpHVyWuv1enunIyBPeqK" at bounding box center [126, 35] width 74 height 7
copy span "0G7bOpHVyWuv1enunIyBPeqK"
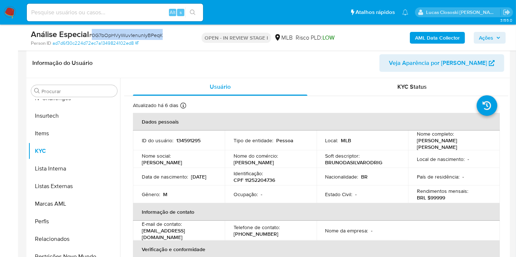
scroll to position [81, 0]
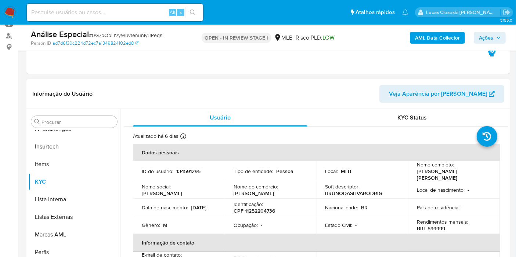
click at [264, 208] on p "CPF 11252204736" at bounding box center [253, 211] width 41 height 7
copy p "CPF"
click at [256, 208] on p "CPF 11252204736" at bounding box center [253, 211] width 41 height 7
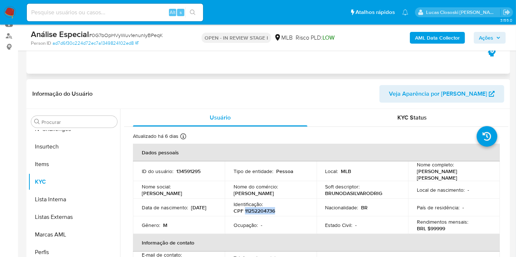
copy p "11252204736"
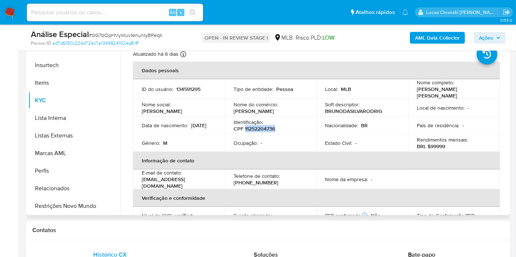
scroll to position [0, 0]
copy p "11252204736"
click at [263, 127] on p "CPF 11252204736" at bounding box center [253, 129] width 41 height 7
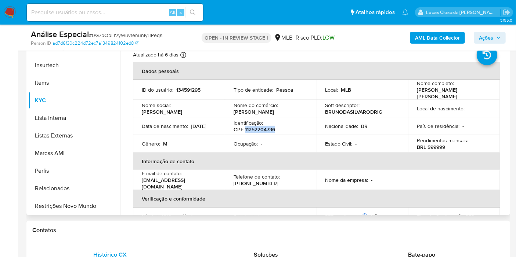
click at [263, 127] on p "CPF 11252204736" at bounding box center [253, 129] width 41 height 7
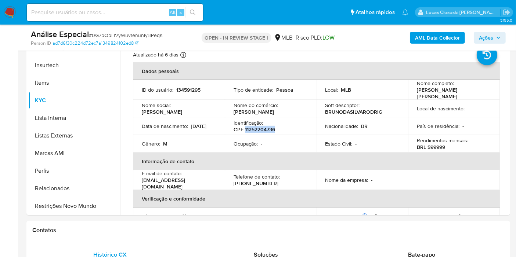
click at [426, 35] on b "AML Data Collector" at bounding box center [437, 38] width 45 height 12
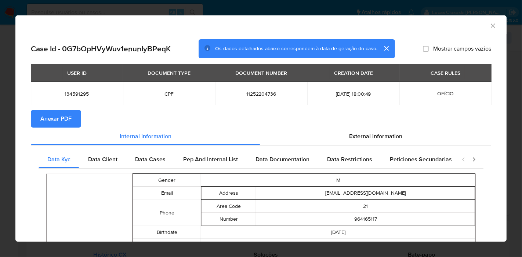
click at [60, 120] on span "Anexar PDF" at bounding box center [55, 119] width 31 height 16
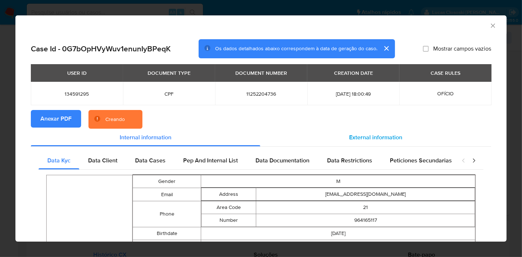
click at [360, 133] on span "External information" at bounding box center [375, 137] width 53 height 8
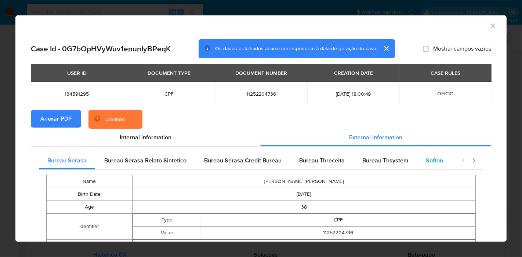
click at [426, 159] on span "Softon" at bounding box center [434, 160] width 17 height 8
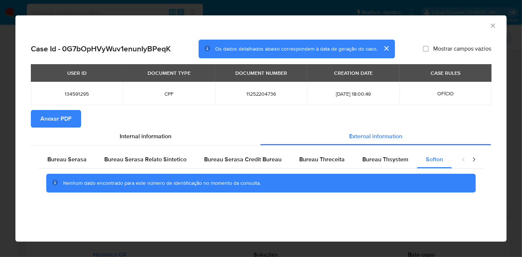
click at [495, 22] on icon "Fechar a janela" at bounding box center [492, 25] width 7 height 7
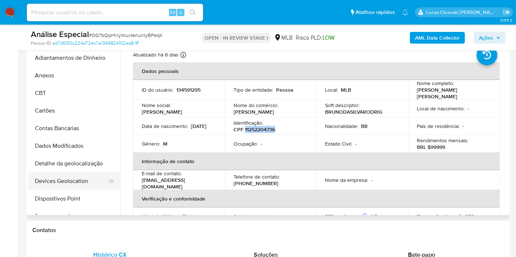
click at [65, 182] on button "Devices Geolocation" at bounding box center [71, 182] width 86 height 18
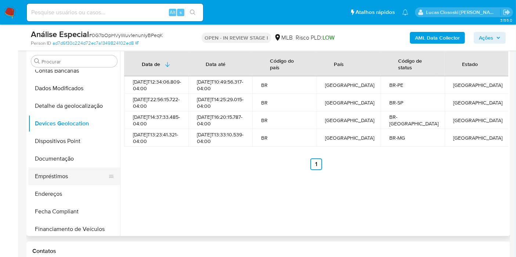
scroll to position [81, 0]
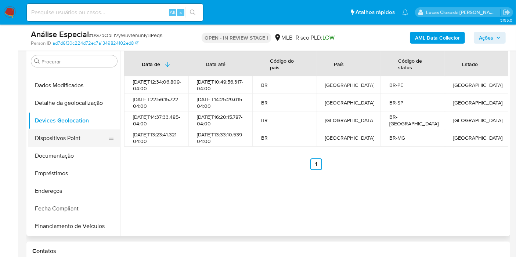
click at [69, 142] on button "Dispositivos Point" at bounding box center [71, 139] width 86 height 18
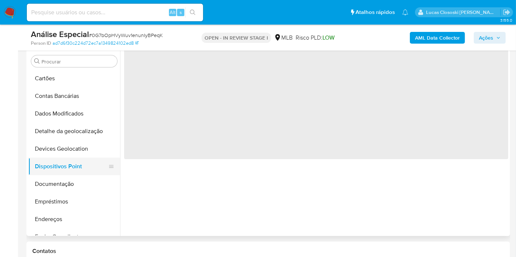
scroll to position [41, 0]
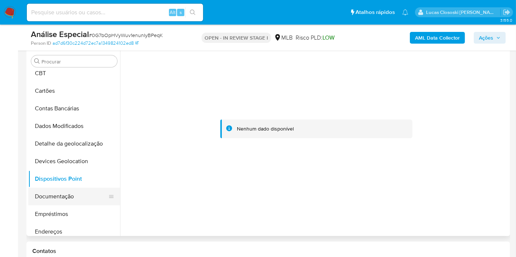
click at [46, 200] on button "Documentação" at bounding box center [71, 197] width 86 height 18
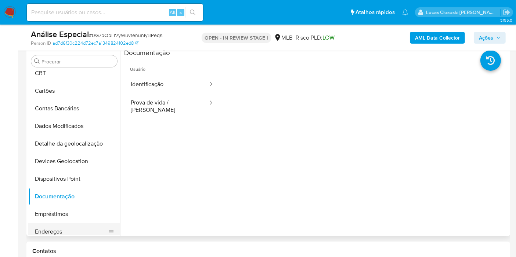
click at [67, 225] on button "Endereços" at bounding box center [71, 232] width 86 height 18
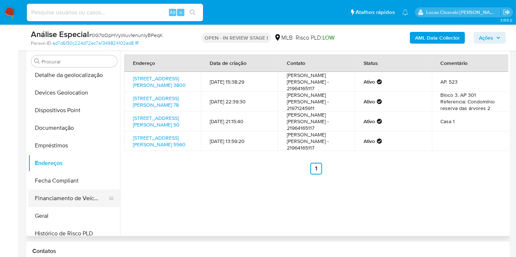
scroll to position [122, 0]
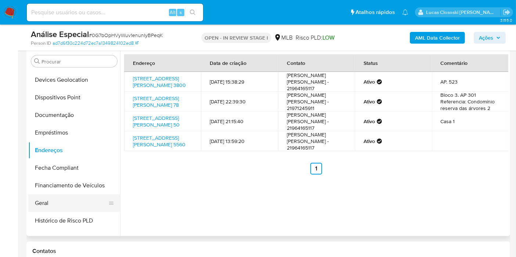
click at [71, 195] on button "Geral" at bounding box center [71, 204] width 86 height 18
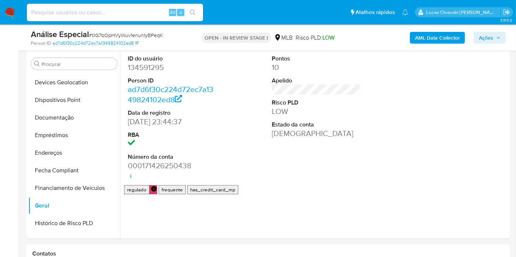
scroll to position [133, 0]
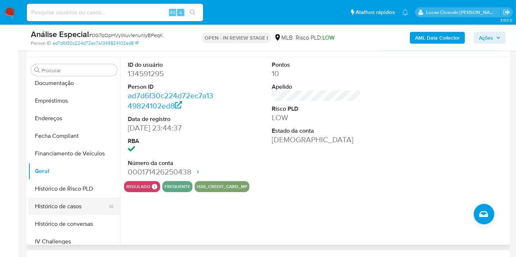
click at [61, 210] on button "Histórico de casos" at bounding box center [71, 207] width 86 height 18
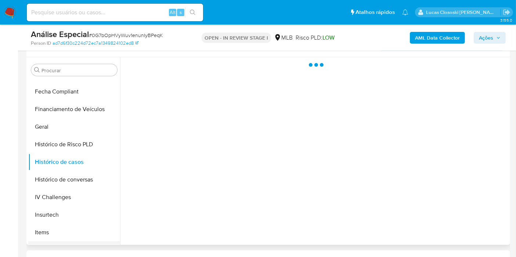
scroll to position [244, 0]
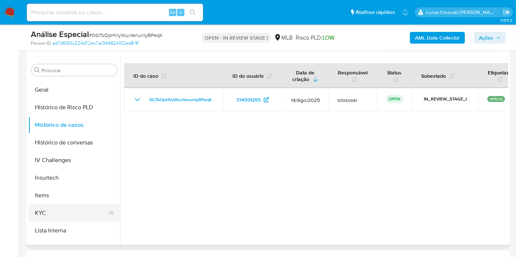
click at [64, 208] on button "KYC" at bounding box center [71, 213] width 86 height 18
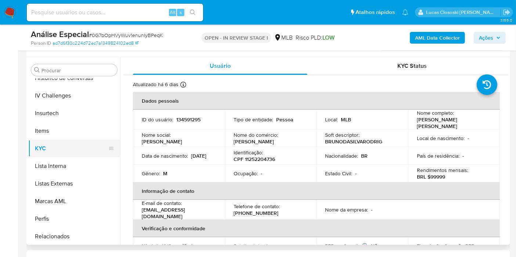
scroll to position [326, 0]
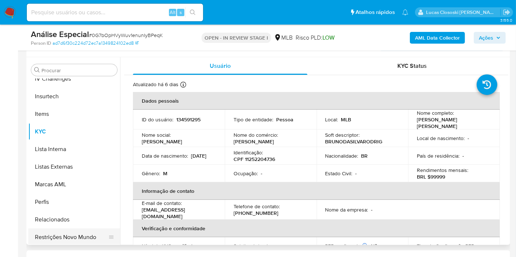
click at [76, 231] on button "Restrições Novo Mundo" at bounding box center [71, 238] width 86 height 18
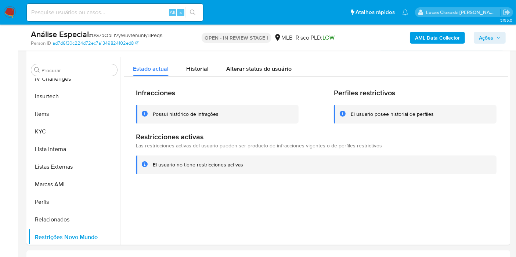
click at [136, 34] on span "# 0G7bOpHVyWuv1enunIyBPeqK" at bounding box center [126, 35] width 74 height 7
copy span "0G7bOpHVyWuv1enunIyBPeqK"
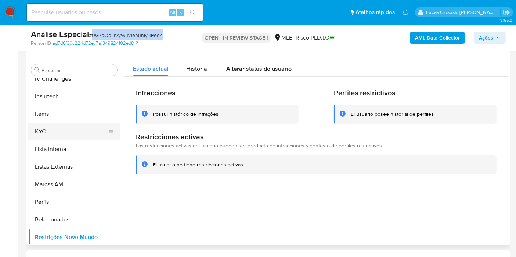
click at [90, 129] on button "KYC" at bounding box center [71, 132] width 86 height 18
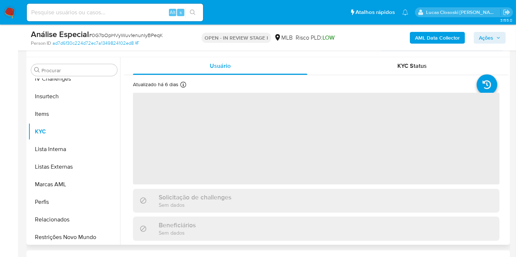
click at [175, 54] on div "Informação do Usuário Veja Aparência por Pessoa" at bounding box center [267, 43] width 483 height 30
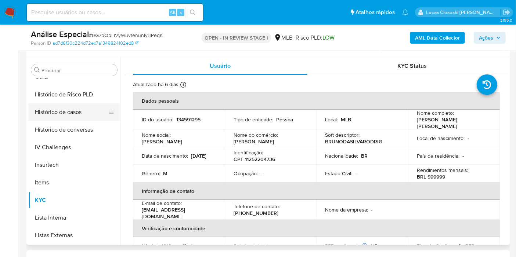
scroll to position [244, 0]
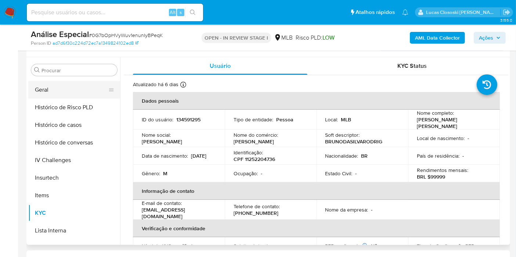
click at [56, 94] on button "Geral" at bounding box center [71, 90] width 86 height 18
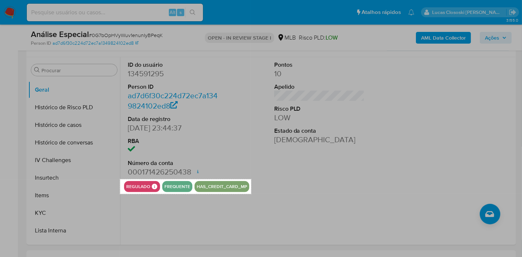
drag, startPoint x: 120, startPoint y: 179, endPoint x: 251, endPoint y: 194, distance: 131.9
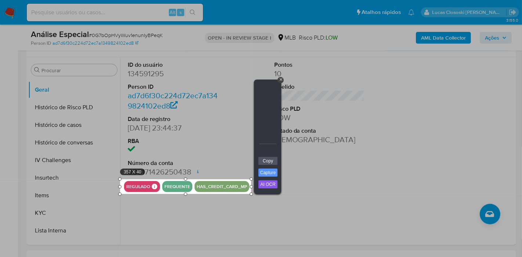
drag, startPoint x: 266, startPoint y: 160, endPoint x: 326, endPoint y: 17, distance: 155.3
click at [266, 160] on link "Copy" at bounding box center [267, 161] width 19 height 8
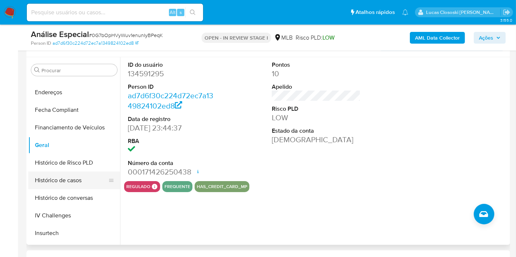
scroll to position [163, 0]
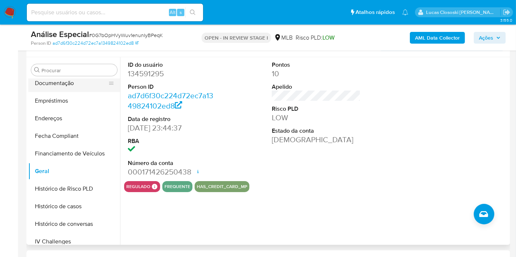
click at [73, 79] on button "Documentação" at bounding box center [71, 84] width 86 height 18
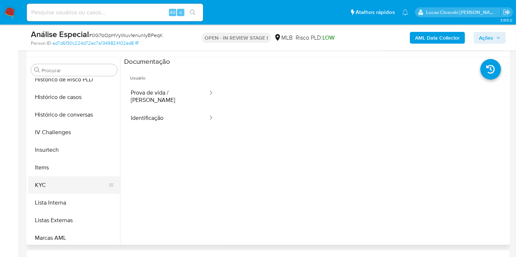
scroll to position [285, 0]
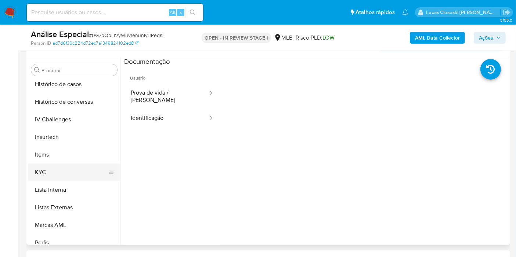
click at [53, 166] on button "KYC" at bounding box center [71, 173] width 86 height 18
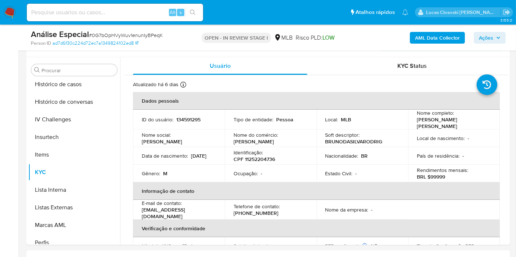
drag, startPoint x: 498, startPoint y: 32, endPoint x: 491, endPoint y: 39, distance: 10.4
click at [498, 33] on span "Ações" at bounding box center [490, 38] width 22 height 10
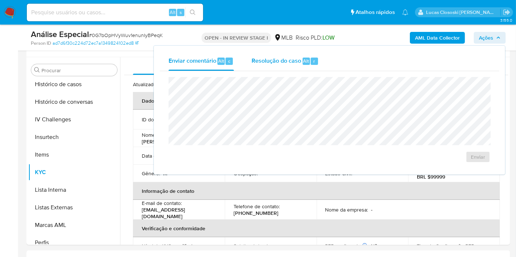
click at [268, 62] on span "Resolução do caso" at bounding box center [276, 61] width 50 height 8
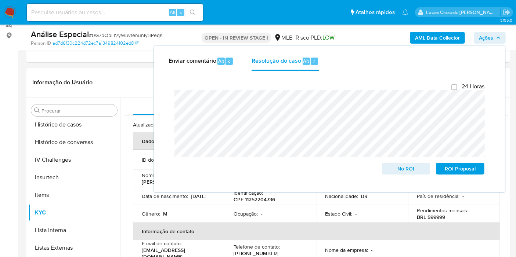
scroll to position [92, 0]
click at [494, 40] on span "Ações" at bounding box center [490, 38] width 22 height 10
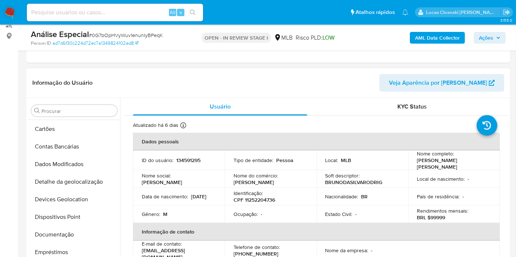
scroll to position [0, 0]
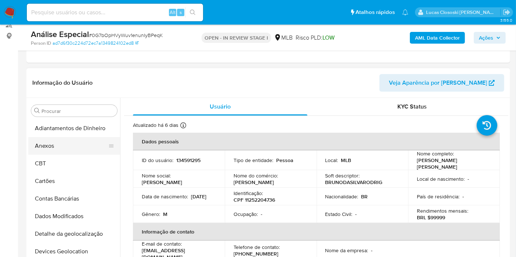
click at [57, 152] on button "Anexos" at bounding box center [71, 146] width 86 height 18
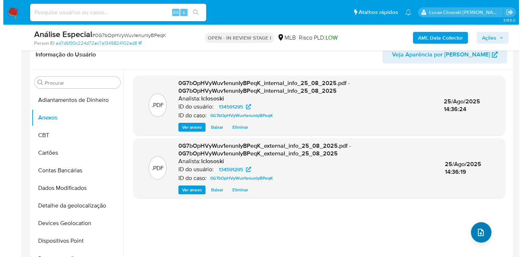
scroll to position [133, 0]
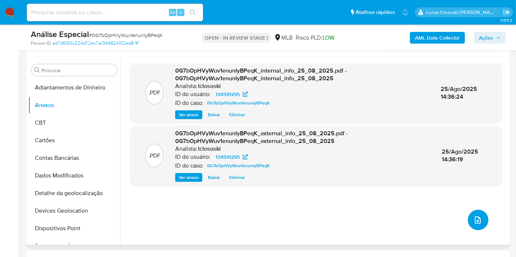
click at [469, 212] on button "upload-file" at bounding box center [478, 220] width 21 height 21
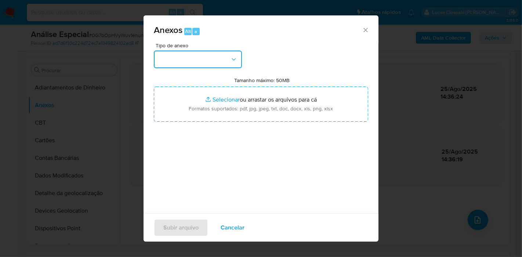
click at [191, 62] on button "button" at bounding box center [198, 60] width 88 height 18
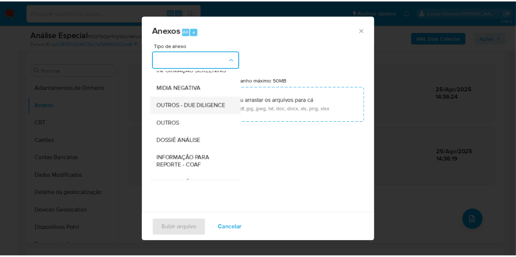
scroll to position [81, 0]
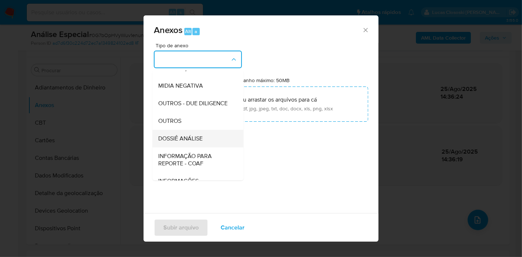
click at [195, 142] on span "DOSSIÊ ANÁLISE" at bounding box center [180, 138] width 44 height 7
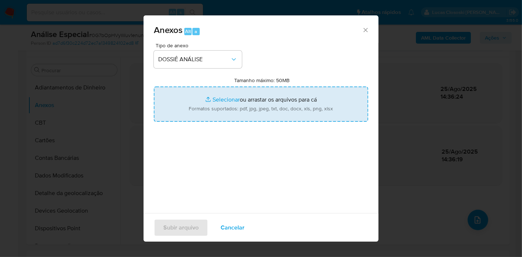
click at [211, 120] on input "Tamanho máximo: 50MB Selecionar arquivos" at bounding box center [261, 104] width 214 height 35
type input "C:\fakepath\SAR - XXXX - CPF 11252204736 - BRUNO DA SILVA RODRIGUES.pdf"
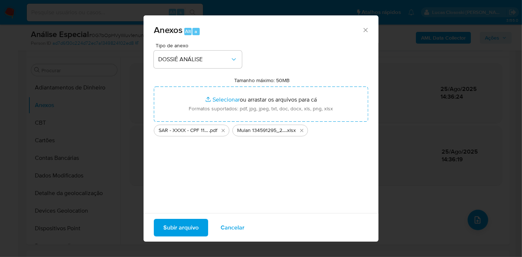
click at [184, 224] on span "Subir arquivo" at bounding box center [180, 228] width 35 height 16
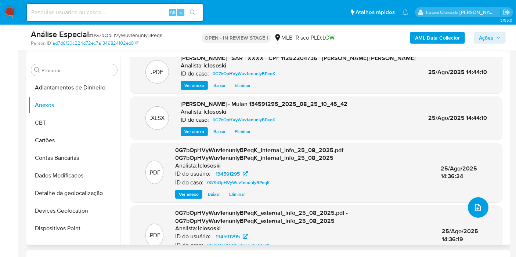
scroll to position [0, 0]
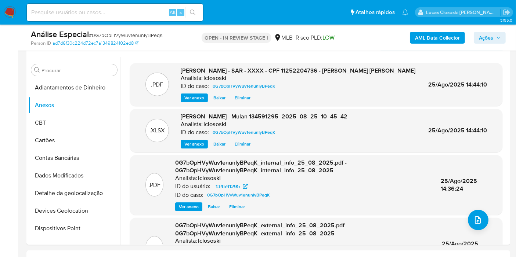
click at [484, 36] on span "Ações" at bounding box center [486, 38] width 14 height 12
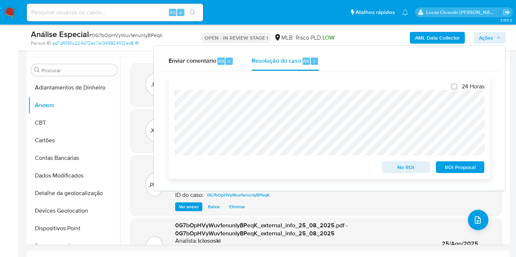
click at [458, 168] on span "ROI Proposal" at bounding box center [460, 167] width 38 height 10
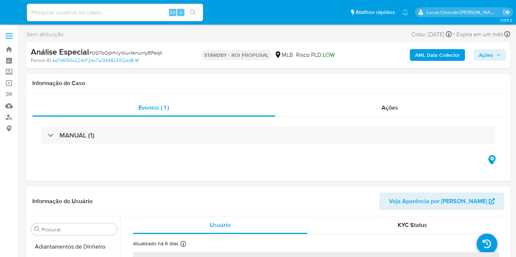
select select "10"
click at [12, 11] on img at bounding box center [10, 12] width 12 height 12
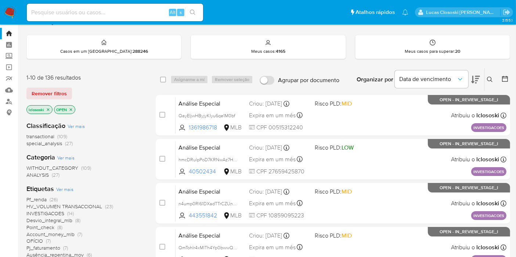
scroll to position [41, 0]
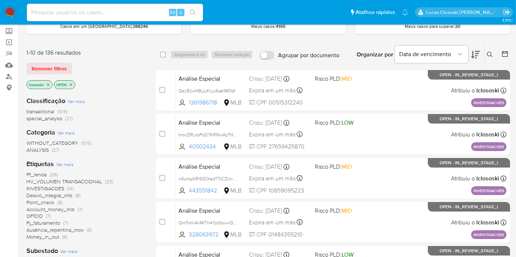
click at [35, 213] on span "OFÍCIO" at bounding box center [34, 216] width 17 height 7
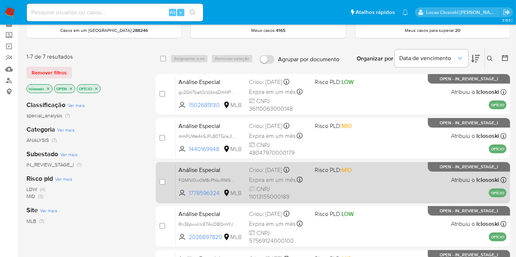
scroll to position [26, 0]
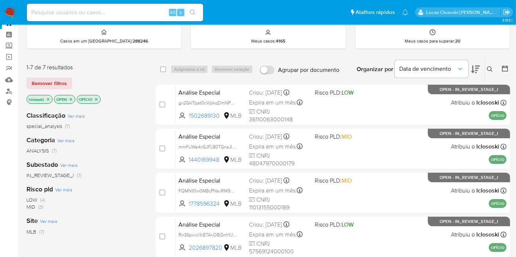
click at [98, 99] on p "OFÍCIO" at bounding box center [88, 99] width 23 height 8
click at [95, 100] on icon "close-filter" at bounding box center [96, 99] width 4 height 4
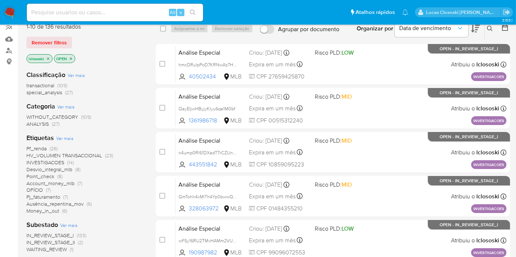
scroll to position [108, 0]
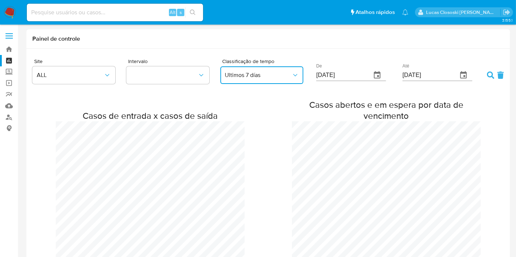
click at [236, 73] on span "Ultimos 7 días" at bounding box center [258, 75] width 67 height 7
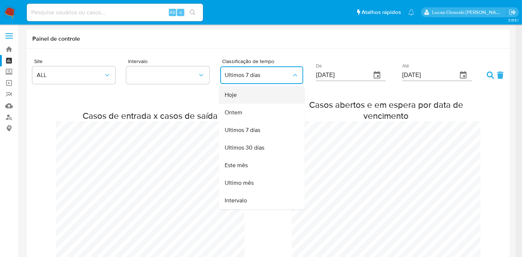
click at [236, 92] on span "Hoje" at bounding box center [231, 94] width 12 height 7
type input "24/08/2025"
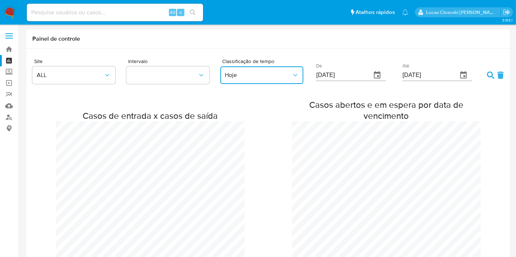
scroll to position [365888, 366532]
click at [487, 73] on icon at bounding box center [490, 75] width 7 height 7
click at [9, 100] on link "Mulan" at bounding box center [43, 105] width 87 height 11
